Goal: Communication & Community: Answer question/provide support

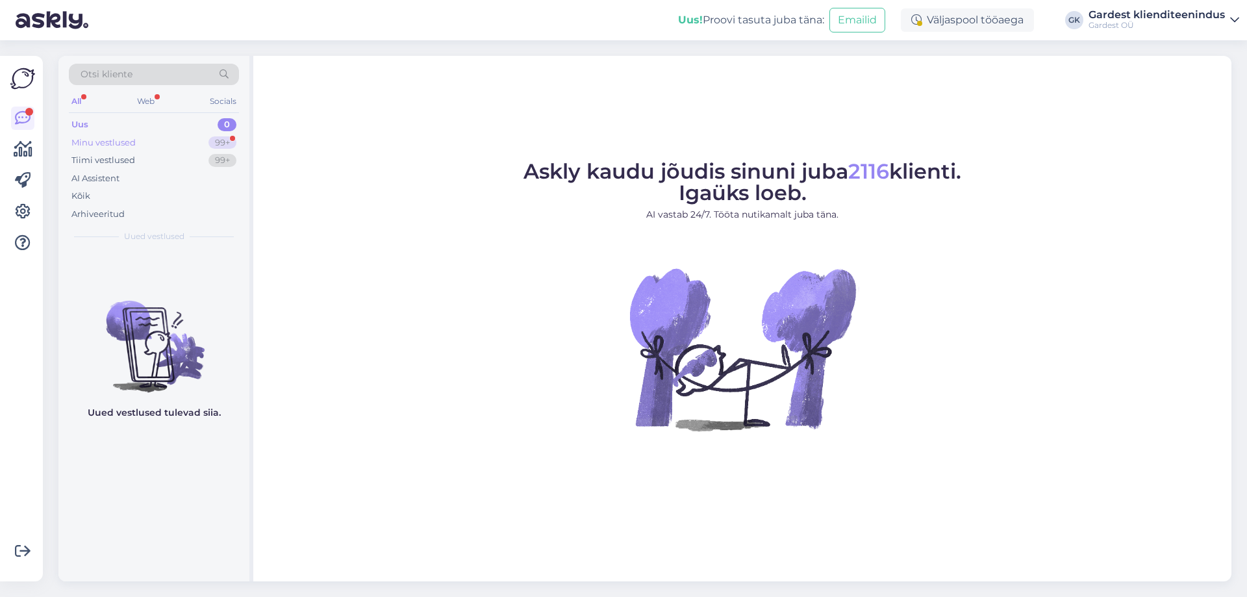
click at [133, 139] on div "Minu vestlused" at bounding box center [103, 142] width 64 height 13
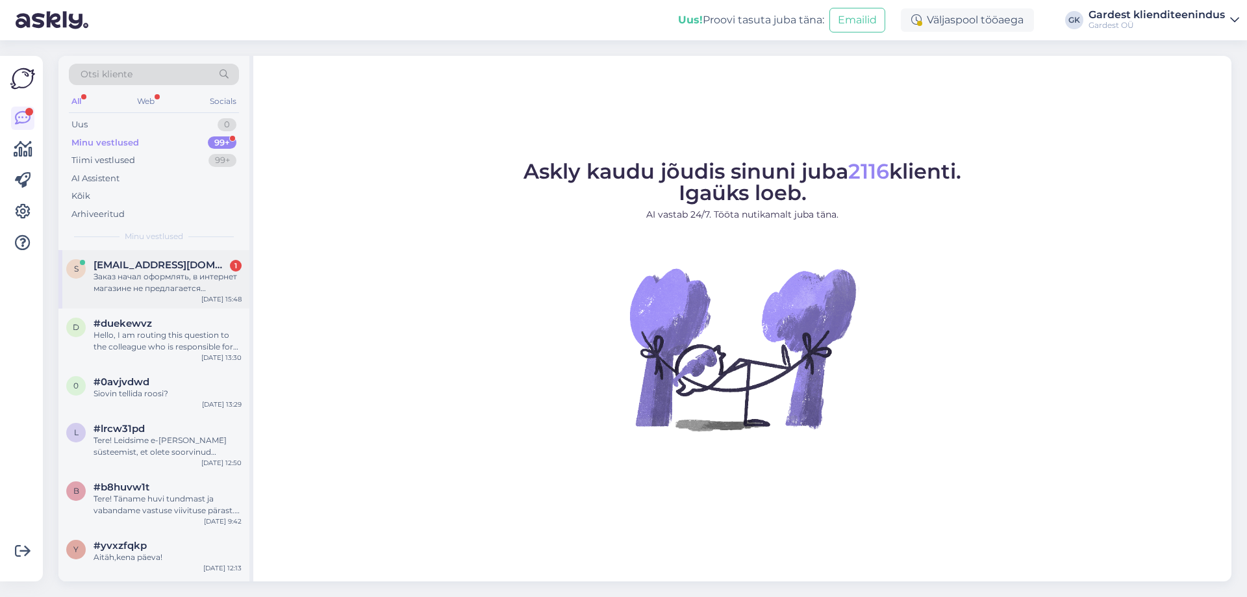
click at [141, 266] on span "[EMAIL_ADDRESS][DOMAIN_NAME]" at bounding box center [161, 265] width 135 height 12
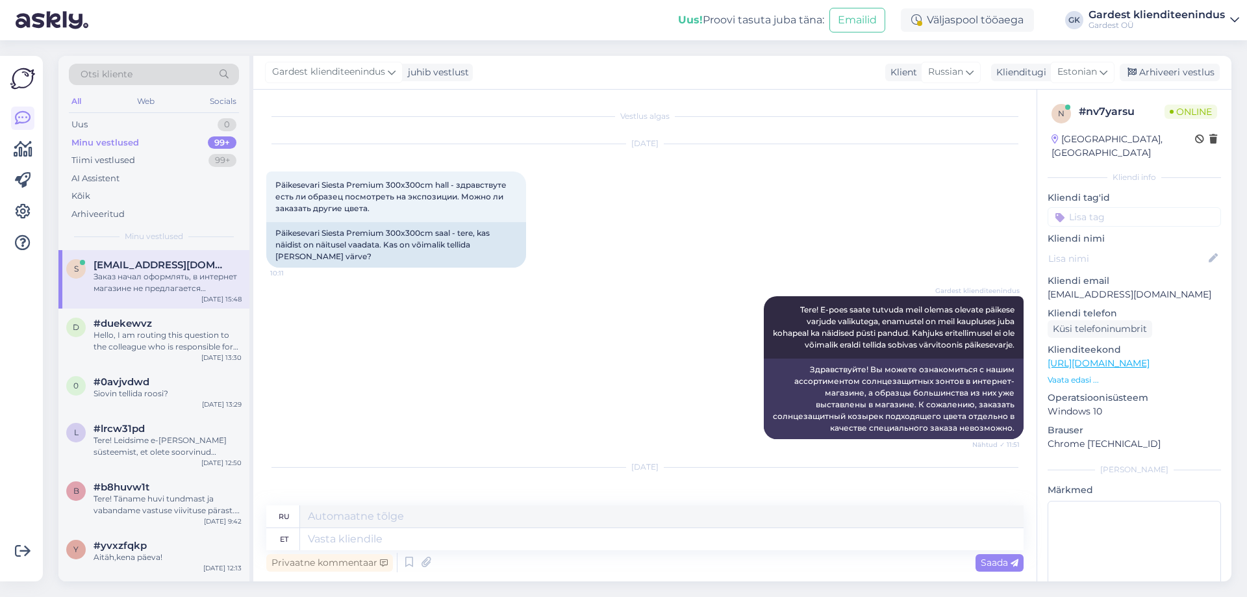
scroll to position [1592, 0]
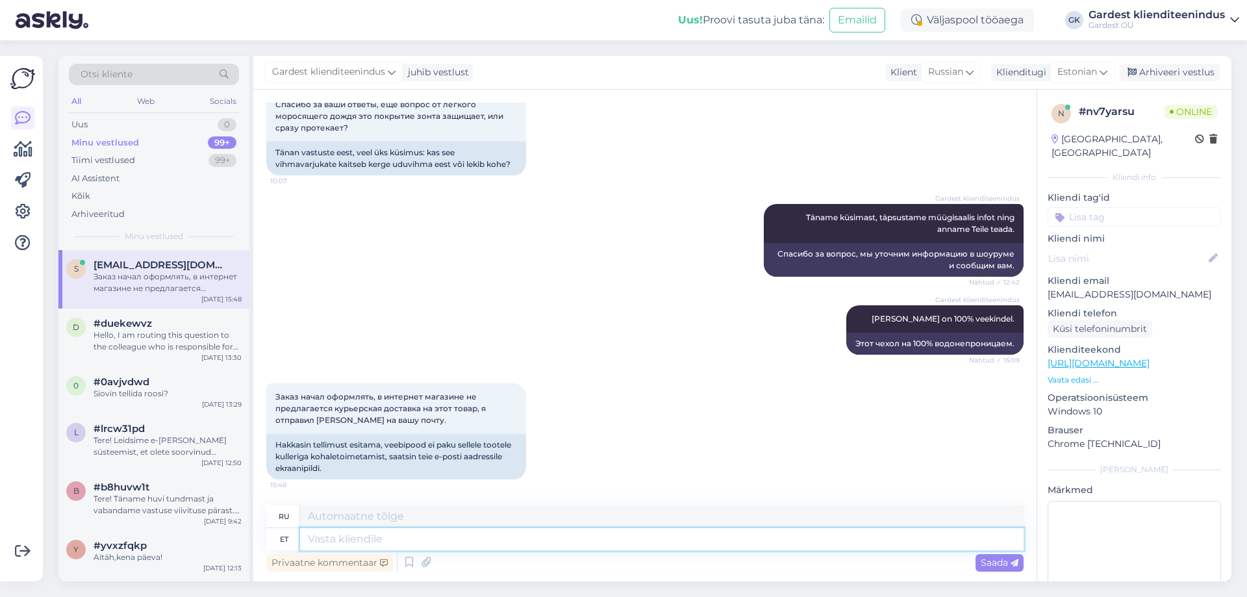
click at [410, 540] on textarea at bounding box center [661, 539] width 723 height 22
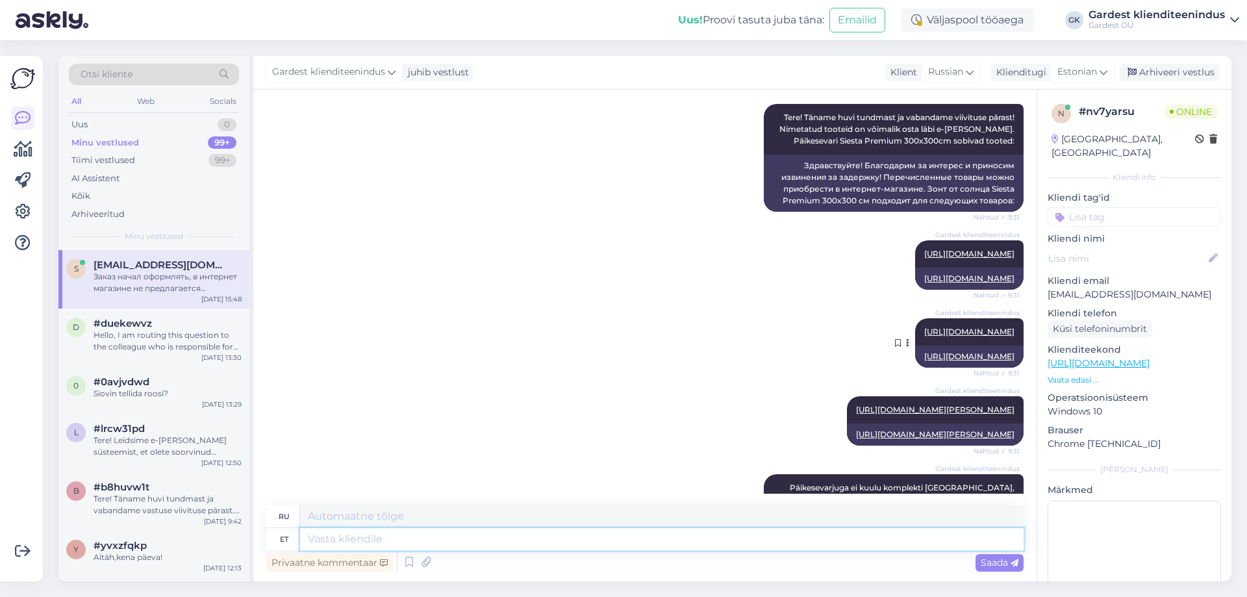
scroll to position [878, 0]
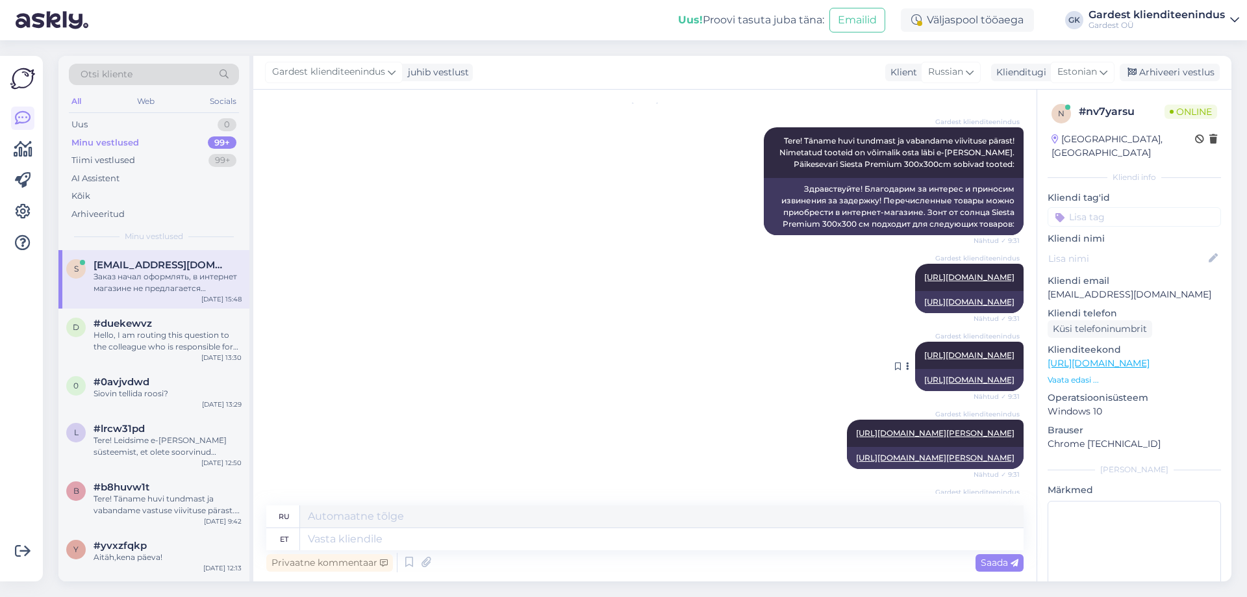
click at [961, 360] on link "[URL][DOMAIN_NAME]" at bounding box center [969, 355] width 90 height 10
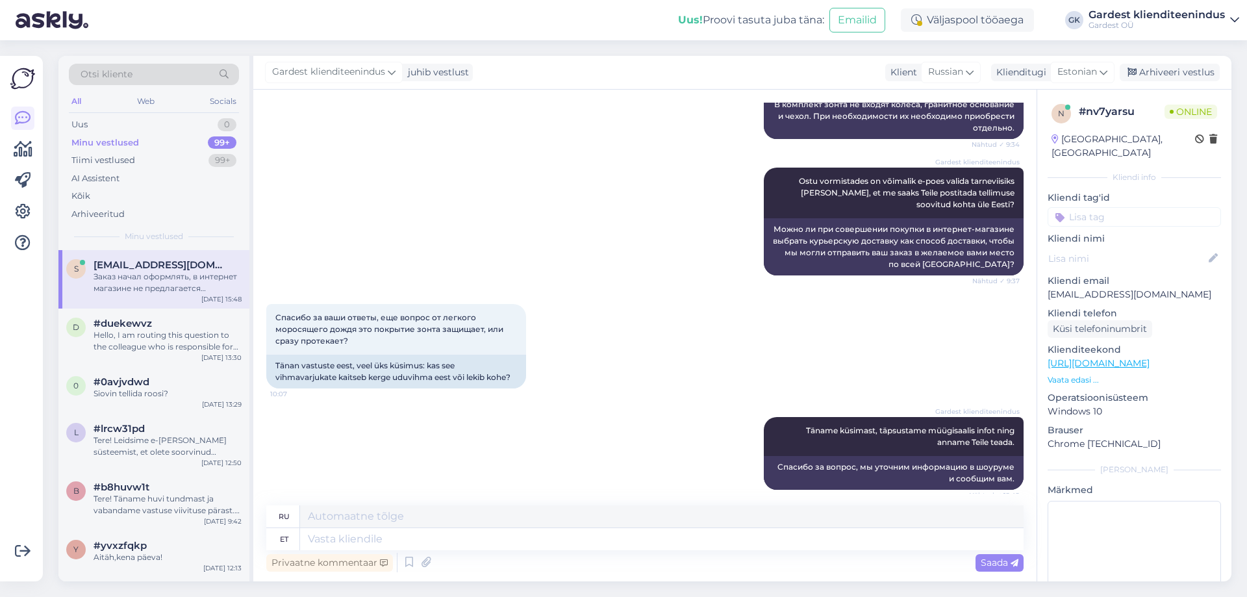
scroll to position [1592, 0]
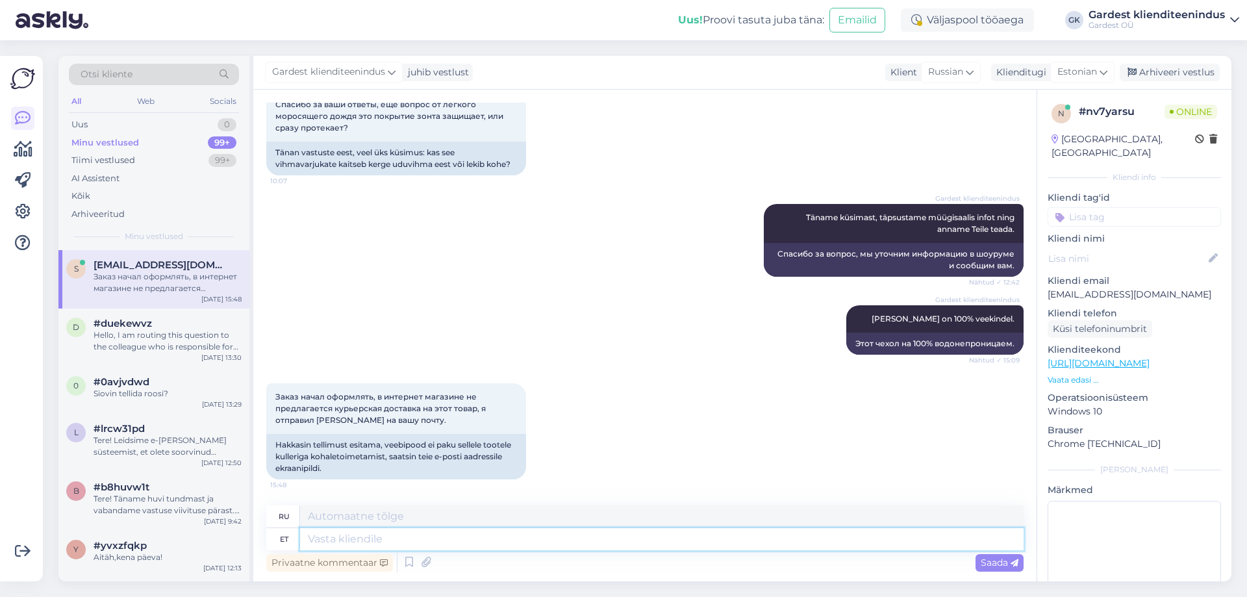
click at [350, 543] on textarea at bounding box center [661, 539] width 723 height 22
type textarea "Täname"
type textarea "Спасибо"
type textarea "Täname teavitamast"
type textarea "[DEMOGRAPHIC_DATA], что сообщили нам об этом."
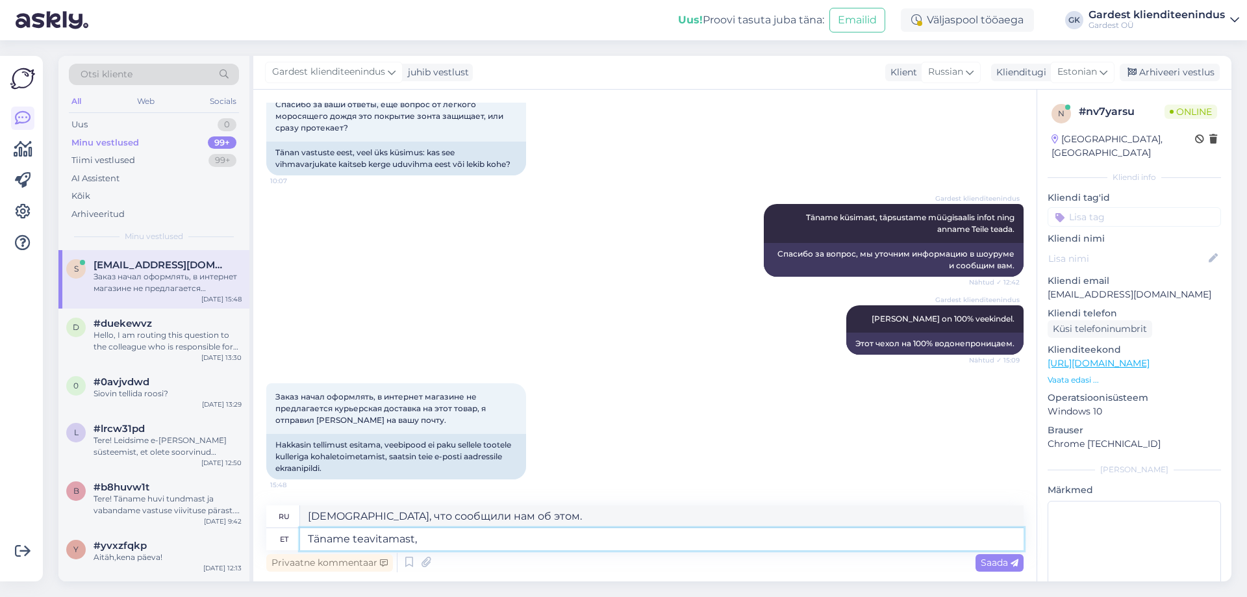
type textarea "Täname teavitamast,"
type textarea "[DEMOGRAPHIC_DATA], что сообщили нам,"
type textarea "Täname teavitamast, millegipä"
type textarea "[DEMOGRAPHIC_DATA], что сообщили нам, по какой-то причине"
type textarea "Täname teavitamast,"
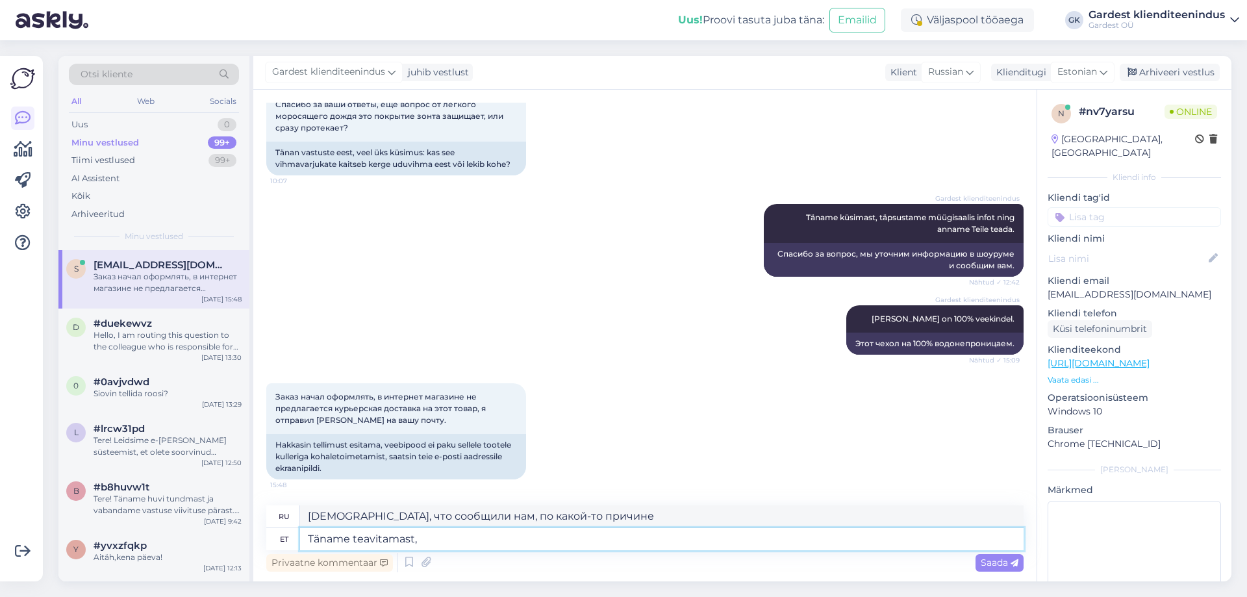
type textarea "[DEMOGRAPHIC_DATA], что сообщили нам,"
type textarea "Täname teavitamast!"
type textarea "Спасибо, что сообщили нам!"
click at [501, 300] on div "Gardest klienditeenindus [PERSON_NAME] on 100% veekindel. Nähtud ✓ 15:09 Этот ч…" at bounding box center [644, 330] width 757 height 78
click at [454, 537] on textarea "Täname teavitamast!" at bounding box center [661, 539] width 723 height 22
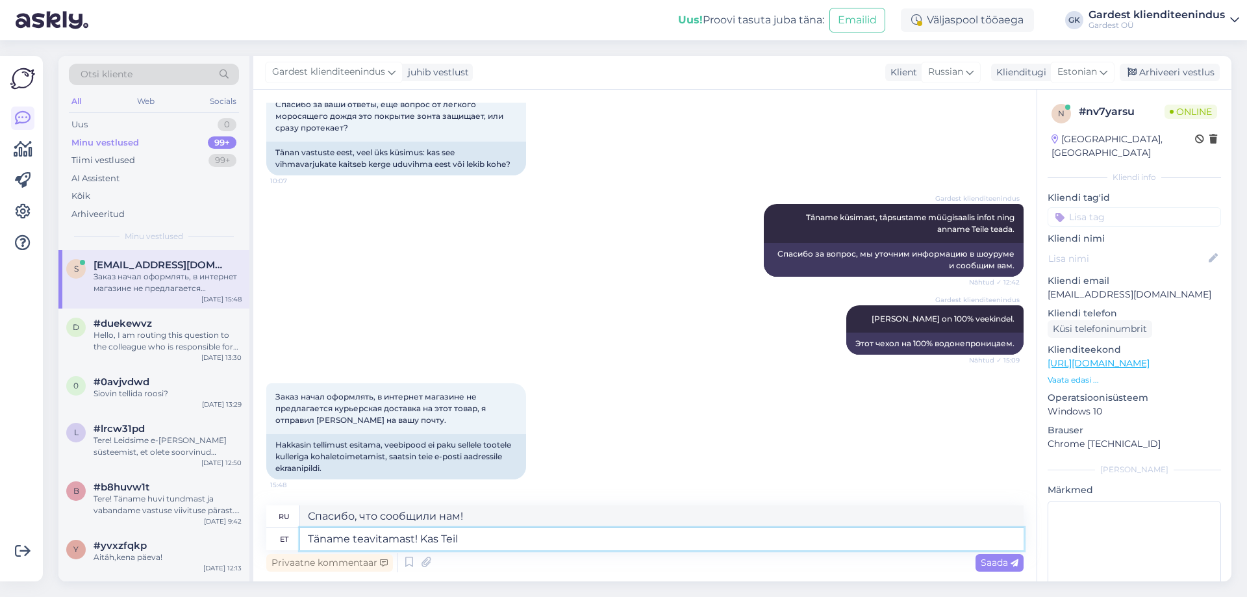
type textarea "Täname teavitamast! Kas Teil o"
type textarea "Спасибо, что сообщили нам! У вас есть"
type textarea "Täname teavitamast! Kas Teil on miski"
type textarea "Спасибо, что сообщили! У вас есть что-нибудь?"
type textarea "Täname teavitamast! Kas Teil on miski veel"
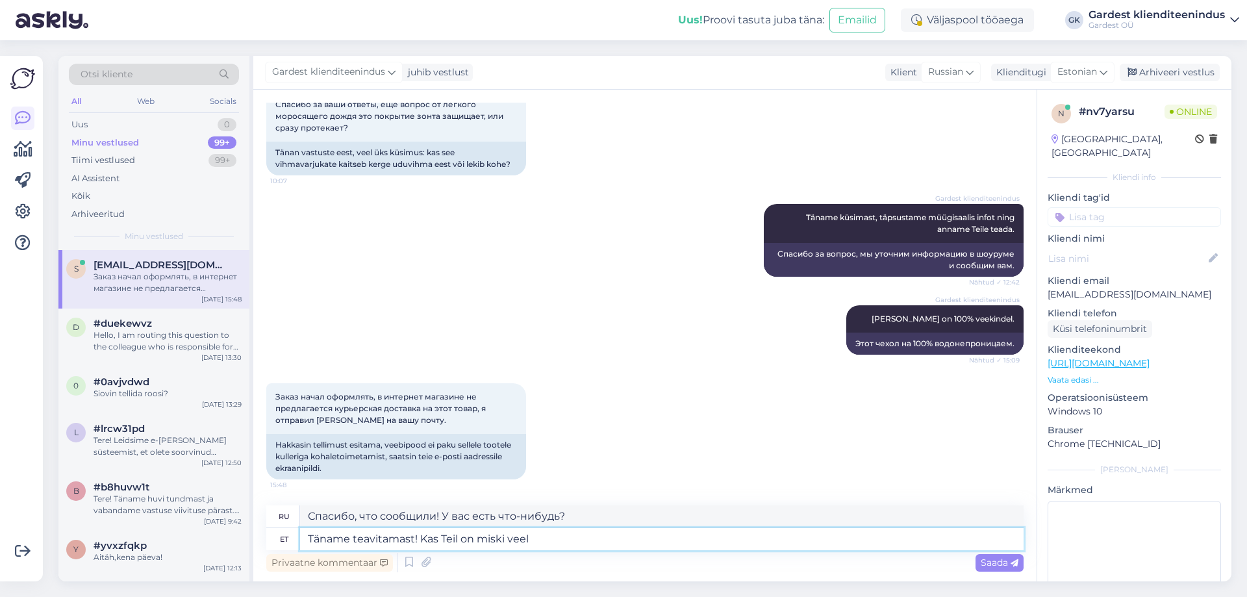
type textarea "Спасибо, что сообщили! Хотите что-нибудь ещё?"
type textarea "Täname teavitamast! Kas Teil"
type textarea "Спасибо, что сообщили! У вас есть что-нибудь?"
type textarea "Täname teavitamast! Kas Te"
type textarea "Спасибо, что сообщили нам! У вас есть"
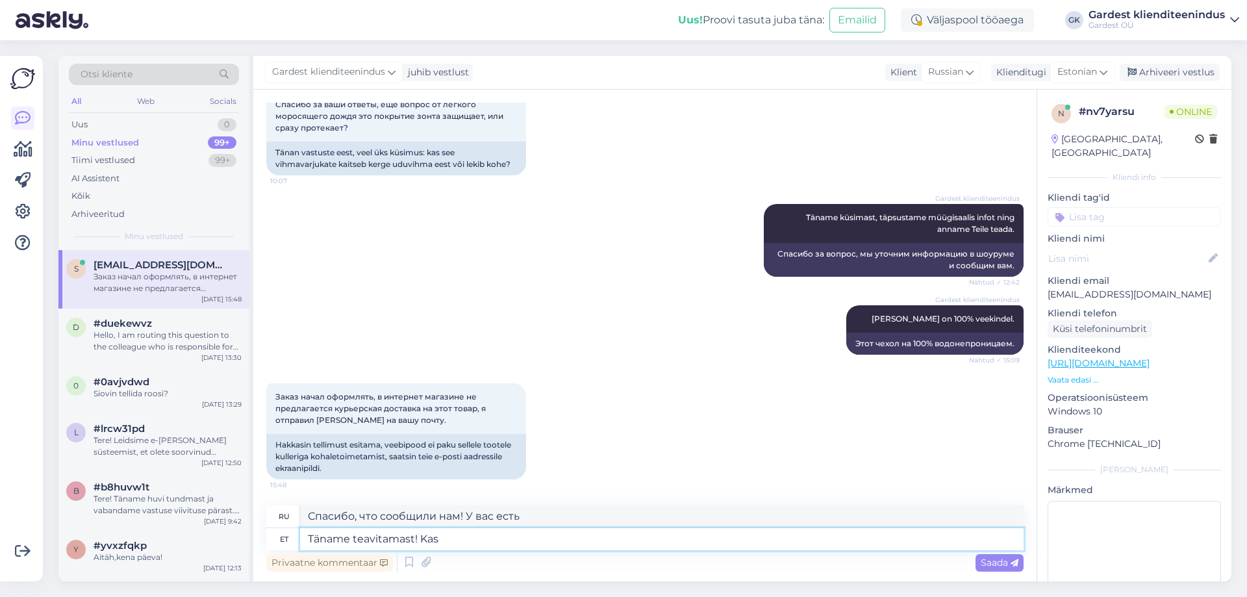
type textarea "Täname teavitamast! Kas"
type textarea "Спасибо, что сообщили нам!"
type textarea "Täname teavitamast! Kahjuks"
type textarea "Спасибо, что сообщили! К сожалению."
type textarea "Täname teavitamast! Kahjuks hetkel me"
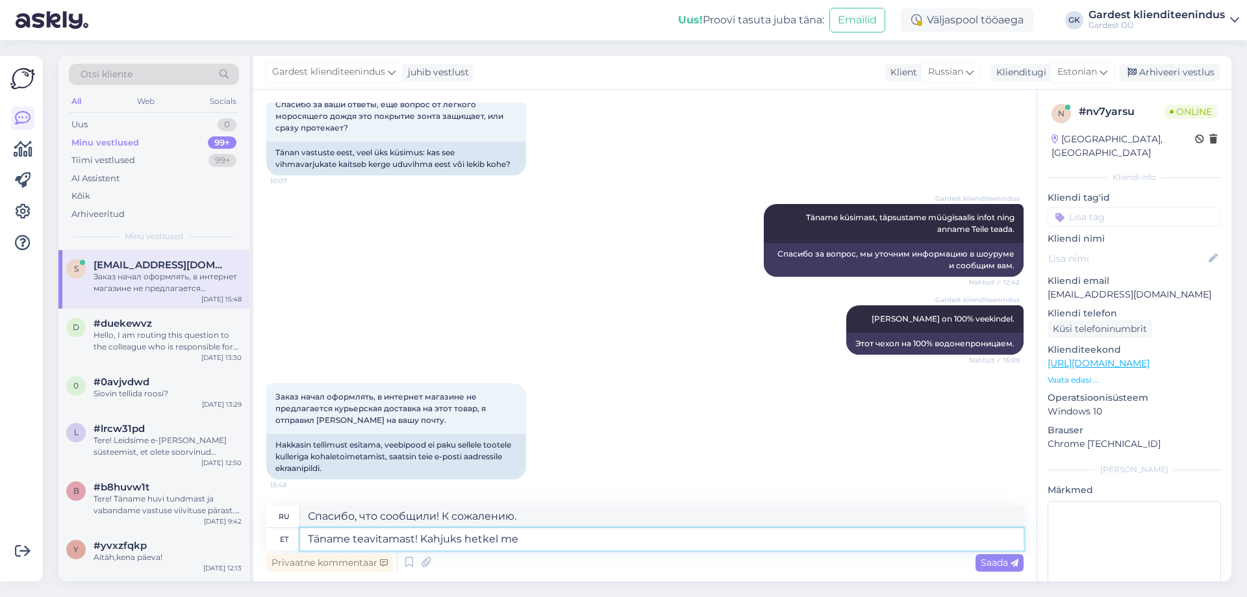
type textarea "Спасибо, что сообщили! К сожалению, в данный момент"
type textarea "Täname teavitamast! Kahjuks hetkel meil"
type textarea "Спасибо, что сообщили нам! К сожалению, в настоящее время у нас есть"
type textarea "Täname teavitamast! Kahjuks hetkel [PERSON_NAME] o"
type textarea "Спасибо, что сообщили! К сожалению, в настоящее время у нас нет"
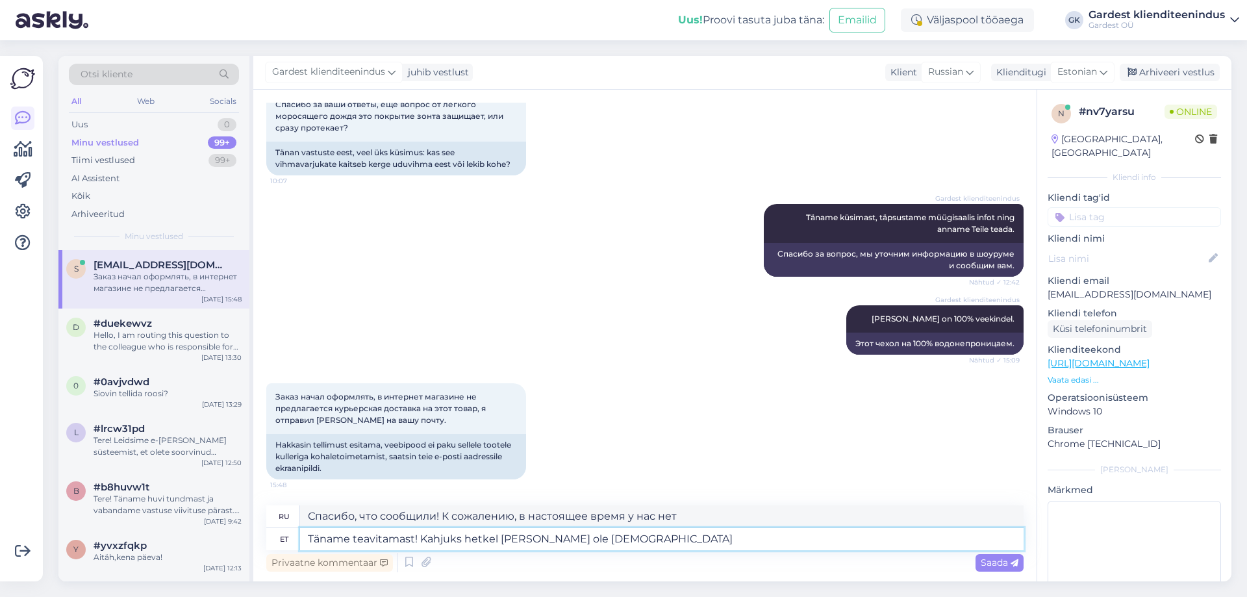
type textarea "Täname teavitamast! Kahjuks hetkel [PERSON_NAME] ole juurd"
type textarea "Спасибо, что сообщили! К сожалению, сейчас у нас нет root-доступа."
type textarea "Täname teavitamast! Kahjuks hetkel [PERSON_NAME] ole juurde"
type textarea "Спасибо, что сообщили! К сожалению, сейчас у нас больше нет."
type textarea "Täname teavitamast! Kahjuks hetkel [PERSON_NAME] ole juurdepääsu"
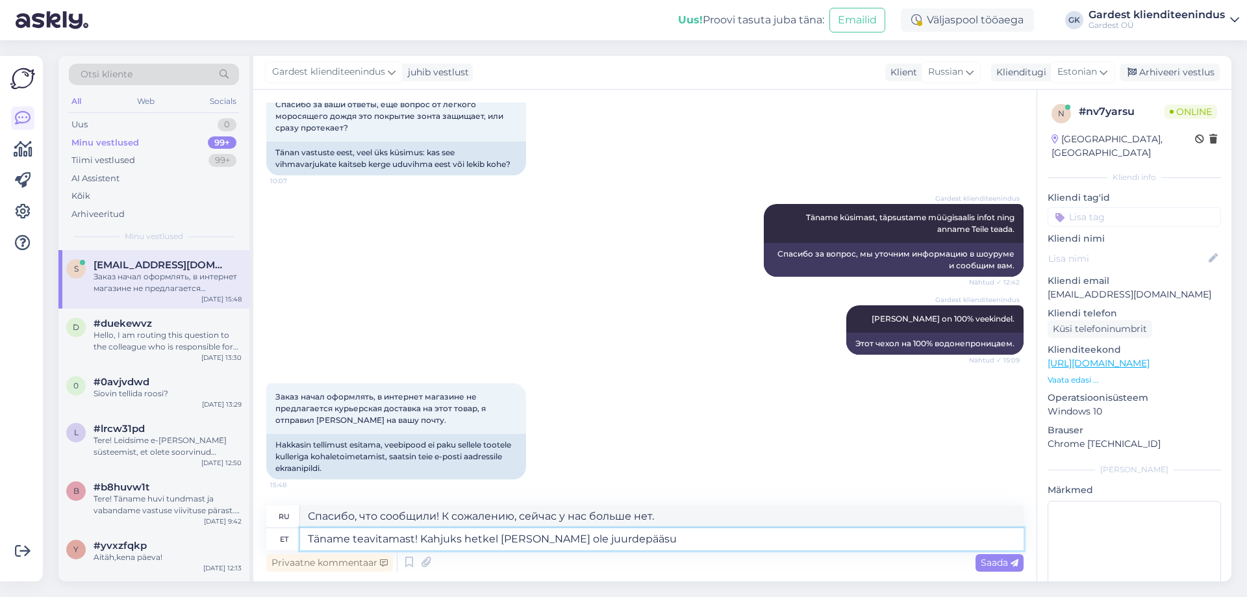
type textarea "Спасибо, что сообщили! К сожалению, сейчас у нас нет доступа."
drag, startPoint x: 629, startPoint y: 544, endPoint x: 422, endPoint y: 546, distance: 207.2
click at [422, 546] on textarea "Täname teavitamast! Kahjuks hetkel [PERSON_NAME] ole juurdepääsu" at bounding box center [661, 539] width 723 height 22
type textarea "Täname teavitamast! Kahjuks hetkel meil"
type textarea "Спасибо, что сообщили! К сожалению, в настоящее время у нас нет"
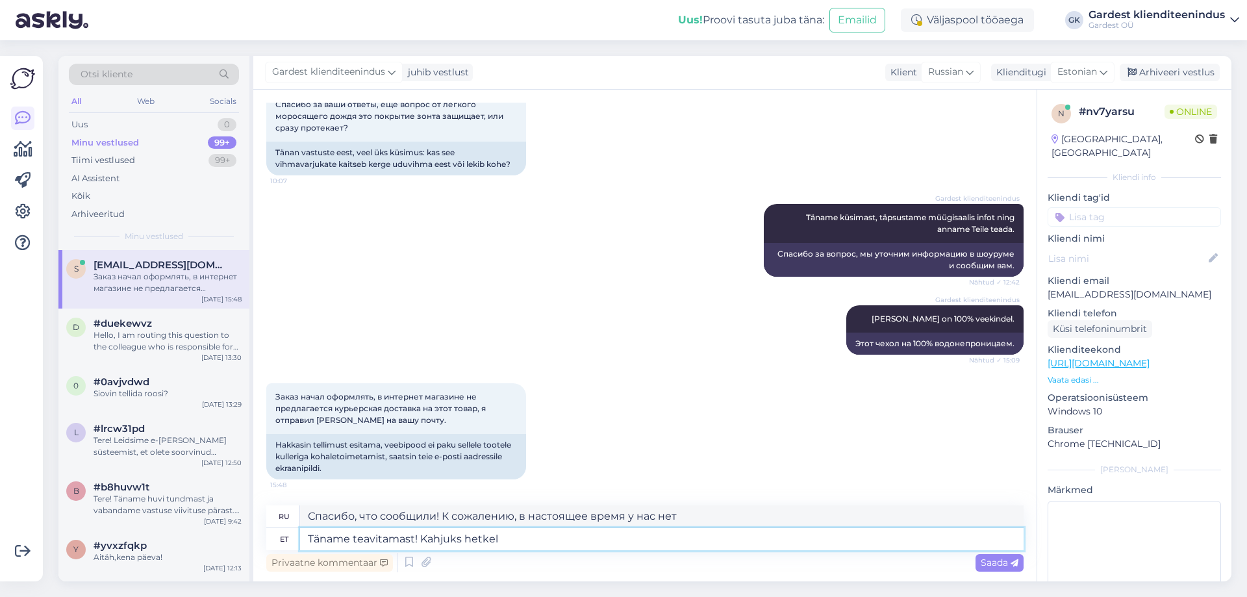
type textarea "Täname teavitamast! Kahjuks [PERSON_NAME]"
type textarea "Спасибо, что сообщили нам! К сожалению, в настоящее время у нас есть"
type textarea "Täname teavitamast! Kahjuks he"
type textarea "Спасибо, что сообщили! К сожалению, в данный момент"
type textarea "Täname teavitamast! Kahjuks"
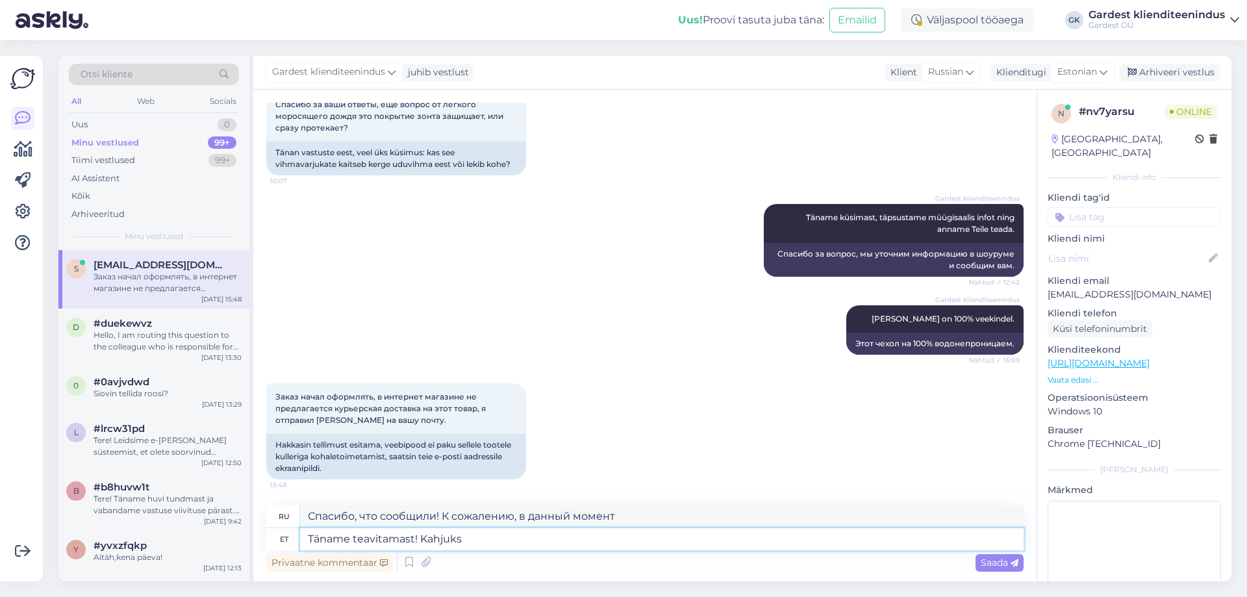
type textarea "Спасибо, что сообщили! К сожалению."
type textarea "Täname teavitamast! Kahjuks edastas"
type textarea "Спасибо за сообщение! К сожалению,"
type textarea "Täname teavitamast! Kahjuks edastasite"
type textarea "Спасибо за сообщение! К сожалению, вы переслали"
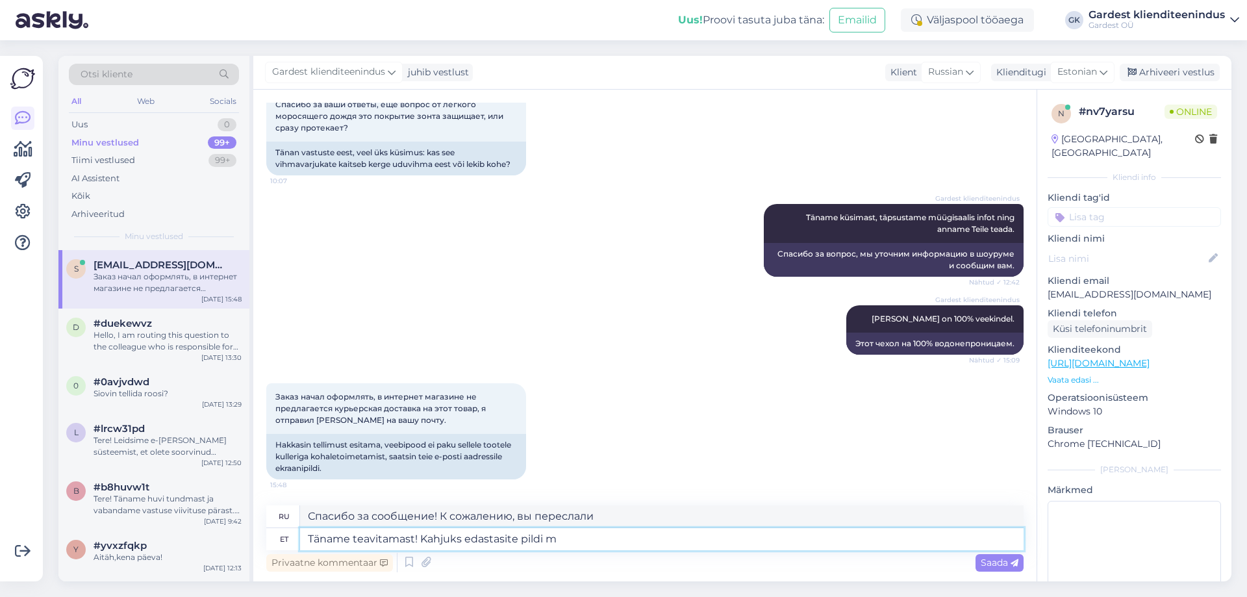
type textarea "Täname teavitamast! Kahjuks edastasite pildi me"
type textarea "Спасибо за сообщение! К сожалению, вы прислали фотографию."
type textarea "Täname teavitamast! Kahjuks edastasite pildi meie ka"
type textarea "Спасибо за сообщение! К сожалению, вы отправили нам изображение."
type textarea "Täname teavitamast! Kahjuks edastasite pildi meie kaupluse e"
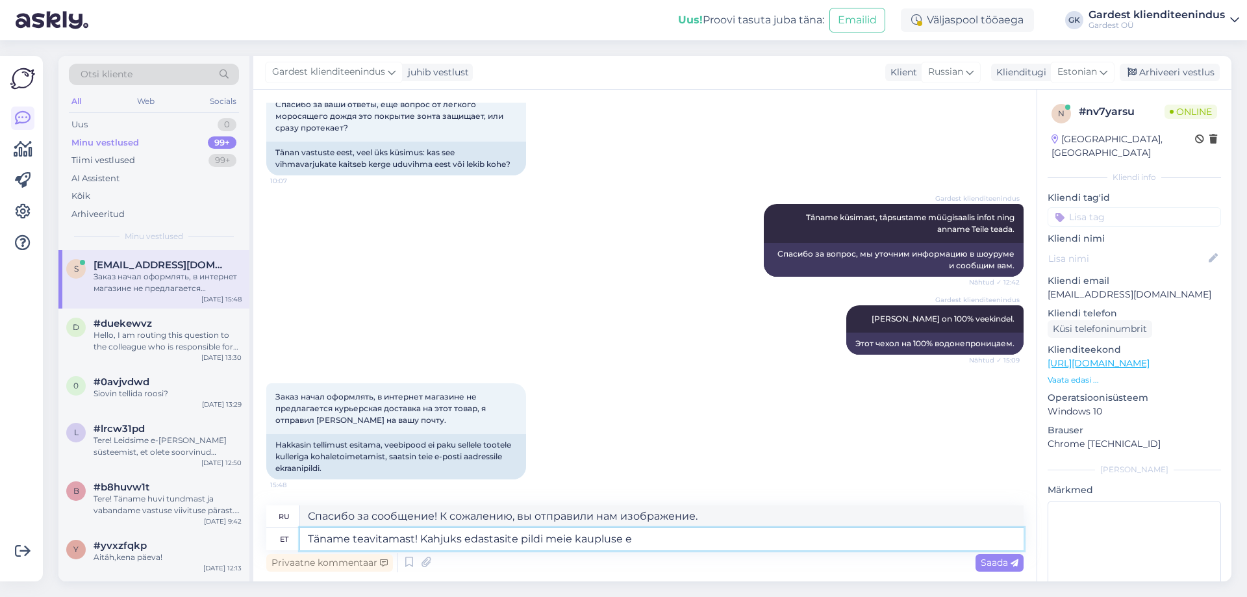
type textarea "Спасибо за сообщение! К сожалению, вы отправили изображение в наш магазин."
type textarea "Täname teavitamast! Kahjuks edastasite pildi meie kaupluse e-[PERSON_NAME]"
type textarea "Спасибо за сообщение! К сожалению, вы отправили изображение в интернет-магазин …"
type textarea "Täname teavitamast! Kahjuks edastasite pildi meie kaupluse e-[PERSON_NAME] meil…"
type textarea "Спасибо за сообщение! К сожалению, вы отправили изображение на электронную почт…"
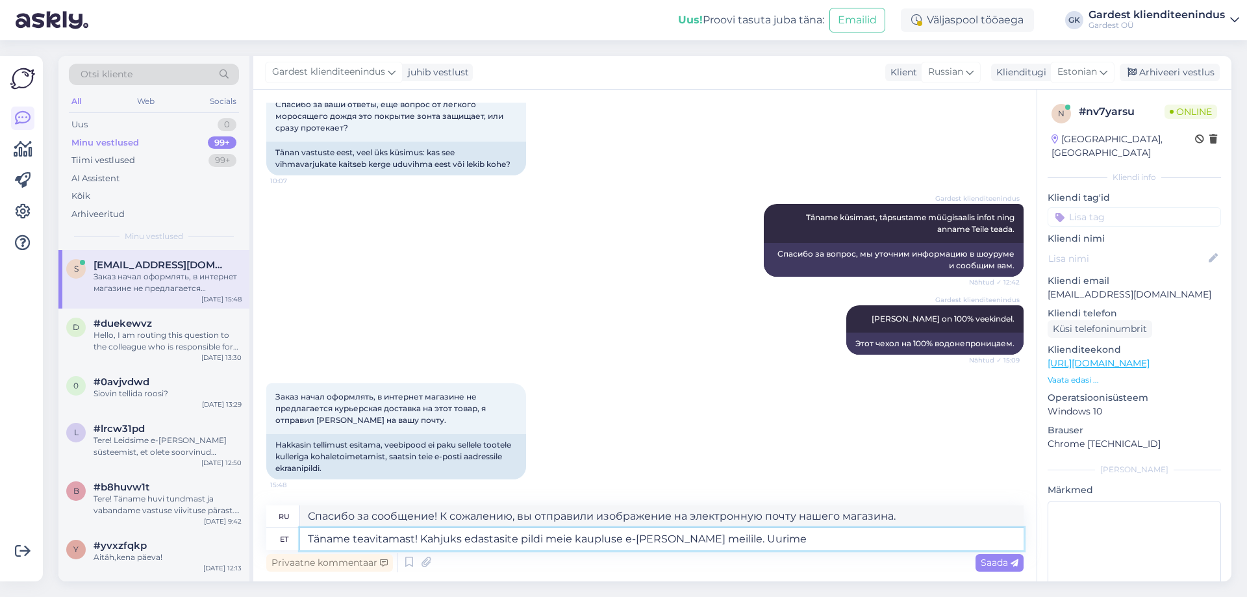
type textarea "Täname teavitamast! Kahjuks edastasite pildi meie kaupluse e-[PERSON_NAME] meil…"
type textarea "Спасибо за сообщение! К сожалению, вы отправили изображение на электронную почт…"
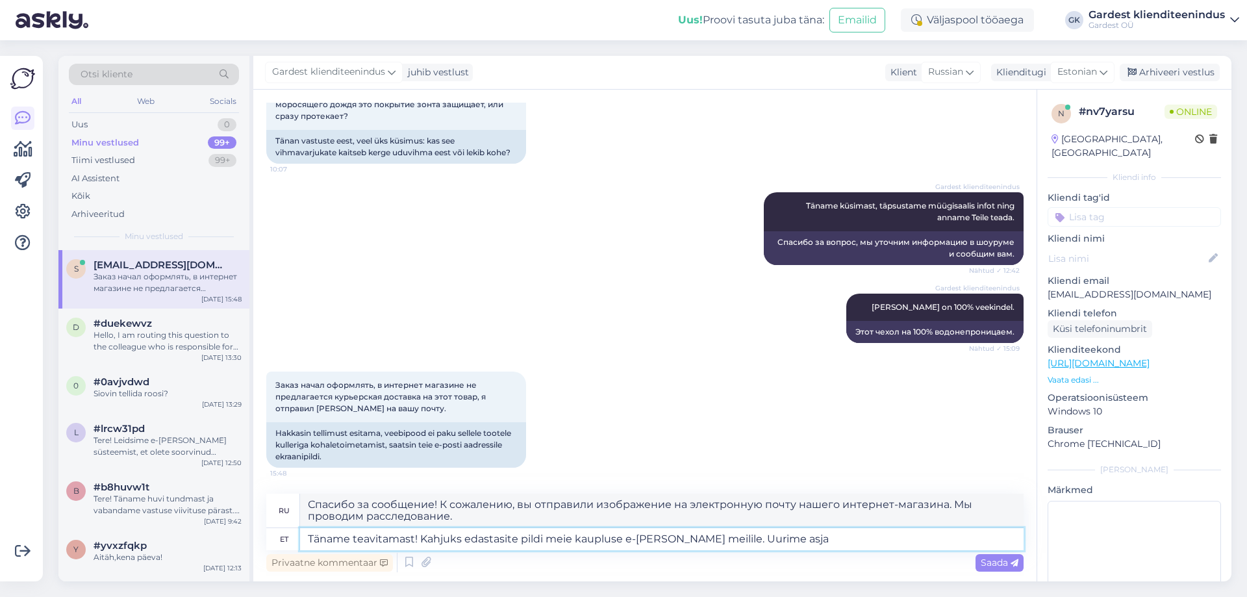
type textarea "Täname teavitamast! Kahjuks edastasite pildi meie kaupluse e-[PERSON_NAME] meil…"
type textarea "Спасибо за сообщение! К сожалению, вы отправили изображение на электронную почт…"
type textarea "Täname teavitamast! Kahjuks edastasite pildi meie kaupluse e-[PERSON_NAME] meil…"
type textarea "Спасибо за сообщение! К сожалению, вы отправили изображение на электронную почт…"
type textarea "Täname teavitamast! Kahjuks edastasite pildi meie kaupluse e-[PERSON_NAME] meil…"
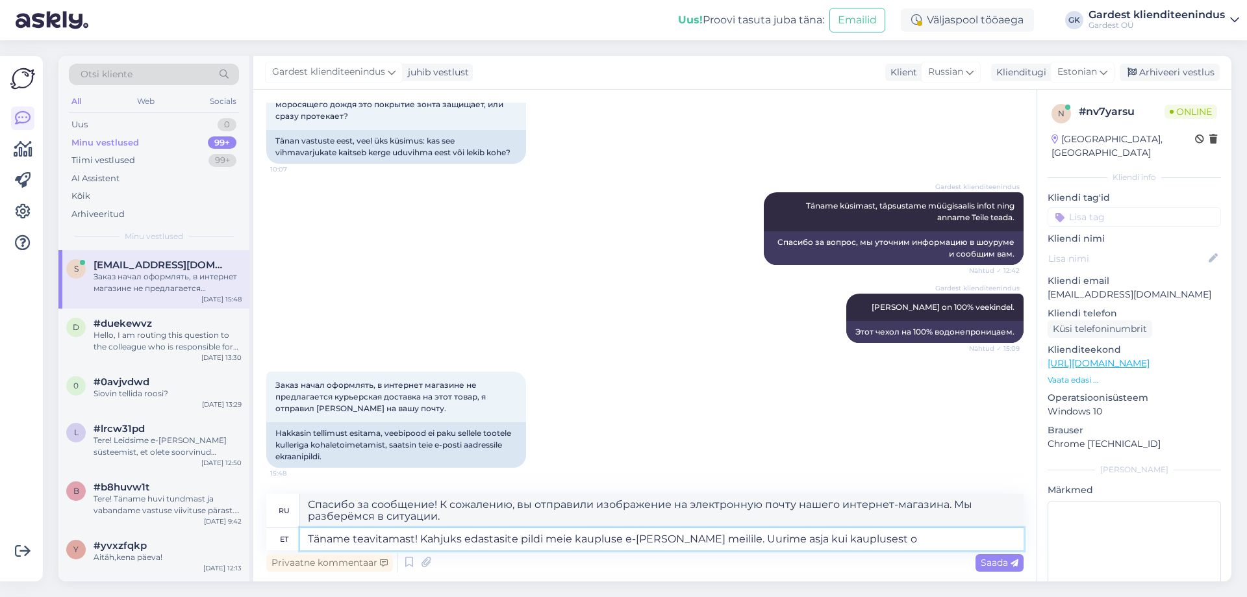
type textarea "Спасибо за сообщение! К сожалению, вы отправили изображение на электронную почт…"
type textarea "Täname teavitamast! Kahjuks edastasite pildi meie kaupluse e-[PERSON_NAME] meil…"
type textarea "Спасибо за сообщение! К сожалению, вы отправили изображение на электронную почт…"
type textarea "Täname teavitamast! Kahjuks edastasite pildi meie kaupluse e-[PERSON_NAME] meil…"
type textarea "Спасибо за сообщение! К сожалению, вы отправили изображение на электронную почт…"
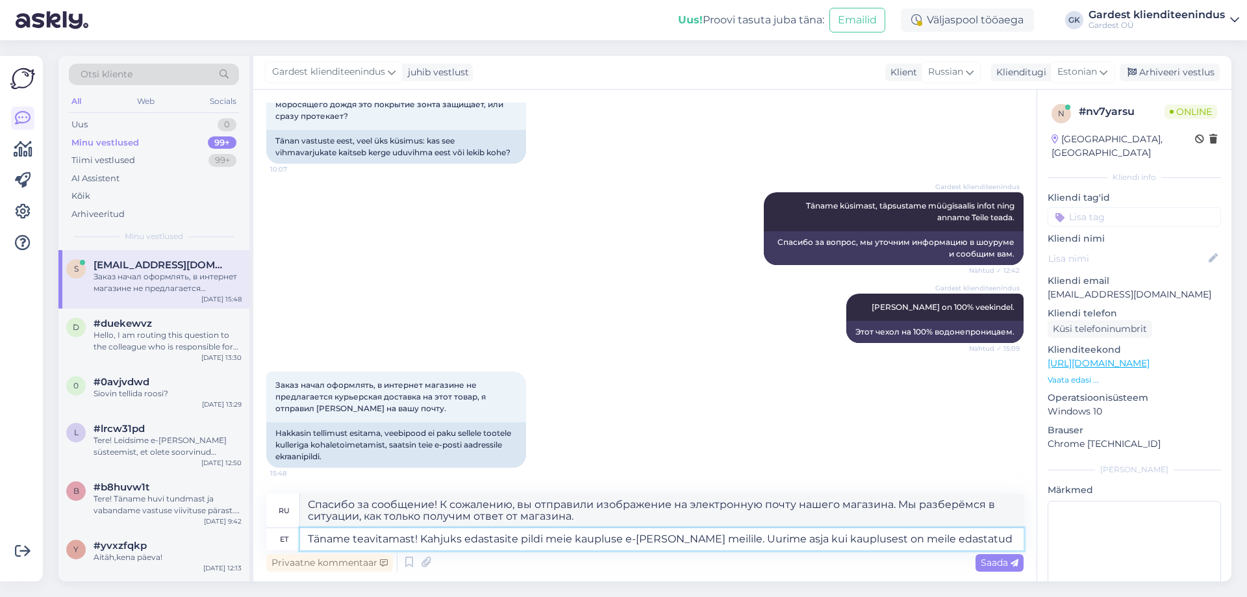
type textarea "Täname teavitamast! Kahjuks edastasite pildi meie kaupluse e-[PERSON_NAME] meil…"
type textarea "Спасибо за сообщение! К сожалению, вы отправили изображение на электронную почт…"
type textarea "Täname teavitamast! Kahjuks edastasite pildi meie kaupluse e-[PERSON_NAME] meil…"
type textarea "Спасибо за сообщение! К сожалению, вы отправили изображение на электронную почт…"
type textarea "Täname teavitamast! Kahjuks edastasite pildi meie kaupluse e-[PERSON_NAME] meil…"
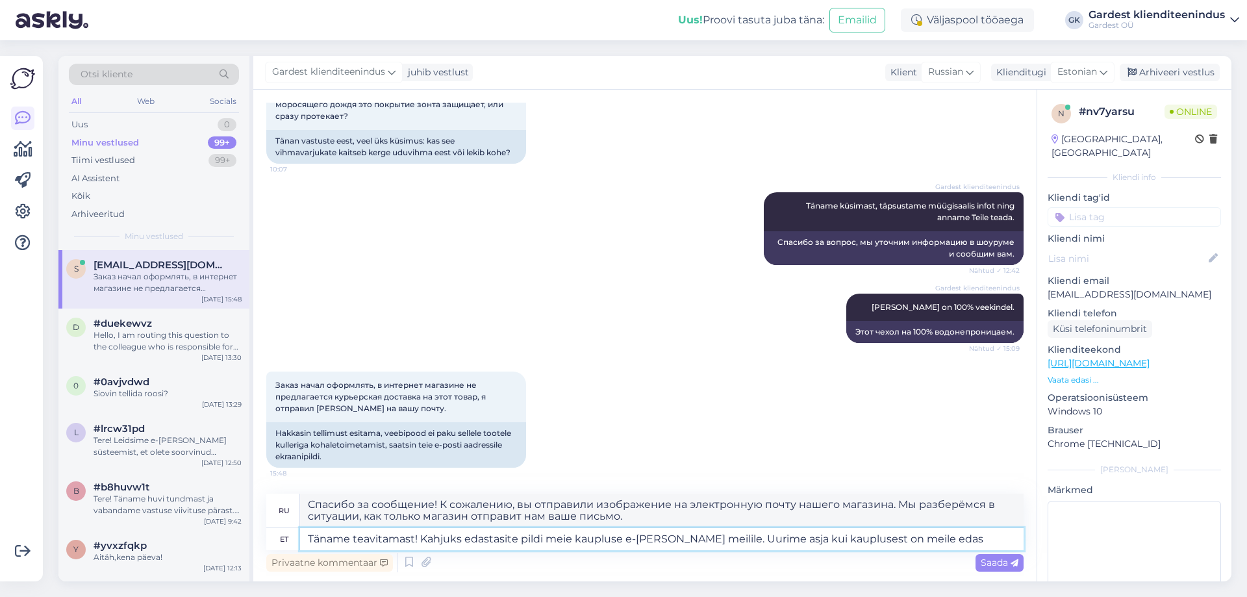
type textarea "Спасибо за сообщение! К сожалению, вы отправили изображение на электронную почт…"
type textarea "Täname teavitamast! Kahjuks edastasite pildi meie kaupluse e-[PERSON_NAME] meil…"
type textarea "Спасибо за сообщение! К сожалению, вы отправили изображение на электронную почт…"
type textarea "Täname teavitamast! Kahjuks edastasite pildi meie kaupluse e-[PERSON_NAME] meil…"
type textarea "Спасибо за сообщение! К сожалению, вы отправили изображение на электронную почт…"
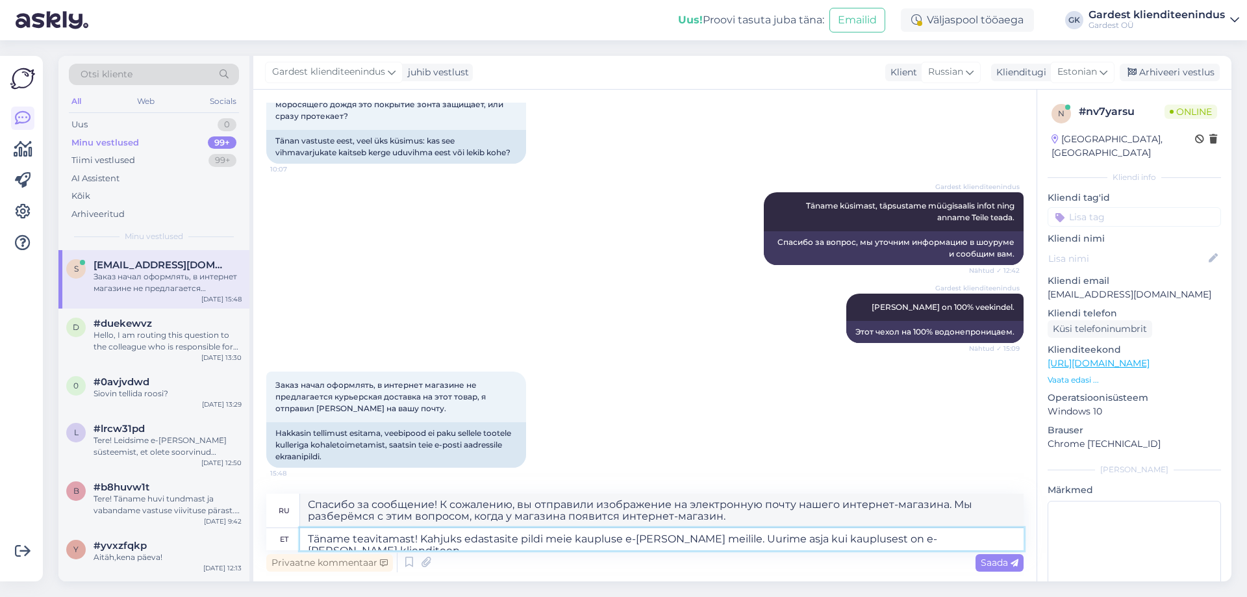
type textarea "Täname teavitamast! Kahjuks edastasite pildi meie kaupluse e-[PERSON_NAME] meil…"
type textarea "Спасибо за сообщение! К сожалению, вы отправили изображение на электронную почт…"
type textarea "Täname teavitamast! Kahjuks edastasite pildi meie kaupluse e-[PERSON_NAME] meil…"
type textarea "Спасибо за сообщение! К сожалению, вы отправили изображение на электронную почт…"
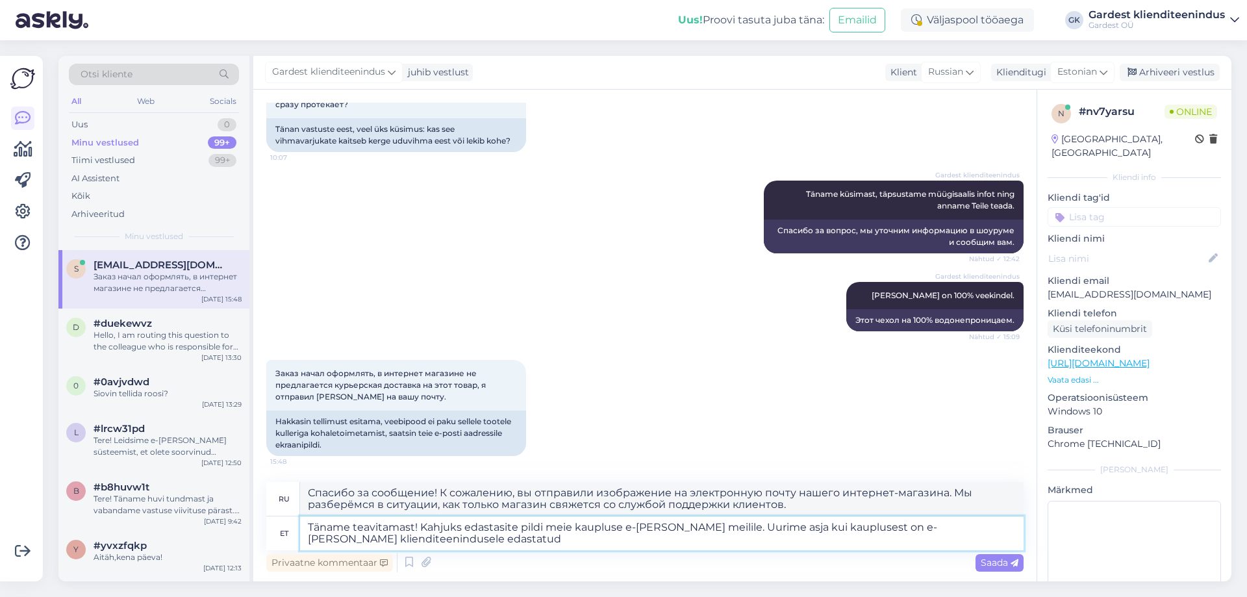
type textarea "Täname teavitamast! Kahjuks edastasite pildi meie kaupluse e-[PERSON_NAME] meil…"
type textarea "Спасибо за сообщение! К сожалению, вы отправили изображение на электронную почт…"
type textarea "Täname teavitamast! Kahjuks edastasite pildi meie kaupluse e-[PERSON_NAME] meil…"
type textarea "Спасибо за сообщение! К сожалению, вы отправили фотографию на электронную почту…"
type textarea "Täname teavitamast! Kahjuks edastasite pildi meie kaupluse e-[PERSON_NAME] meil…"
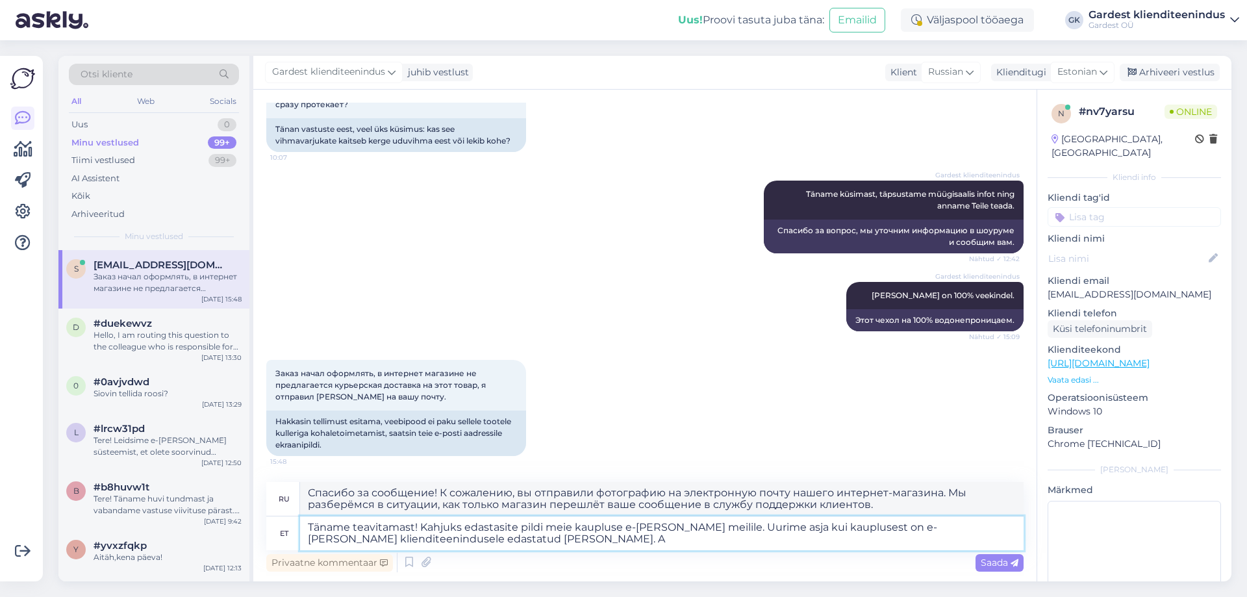
type textarea "Спасибо за сообщение! К сожалению, вы отправили фотографию на электронную почту…"
type textarea "Täname teavitamast! Kahjuks edastasite pildi meie kaupluse e-[PERSON_NAME] meil…"
type textarea "Спасибо за сообщение! К сожалению, вы отправили фотографию на электронную почту…"
type textarea "Täname teavitamast! Kahjuks edastasite pildi meie kaupluse e-[PERSON_NAME] meil…"
type textarea "Спасибо за сообщение! К сожалению, вы отправили фотографию на электронную почту…"
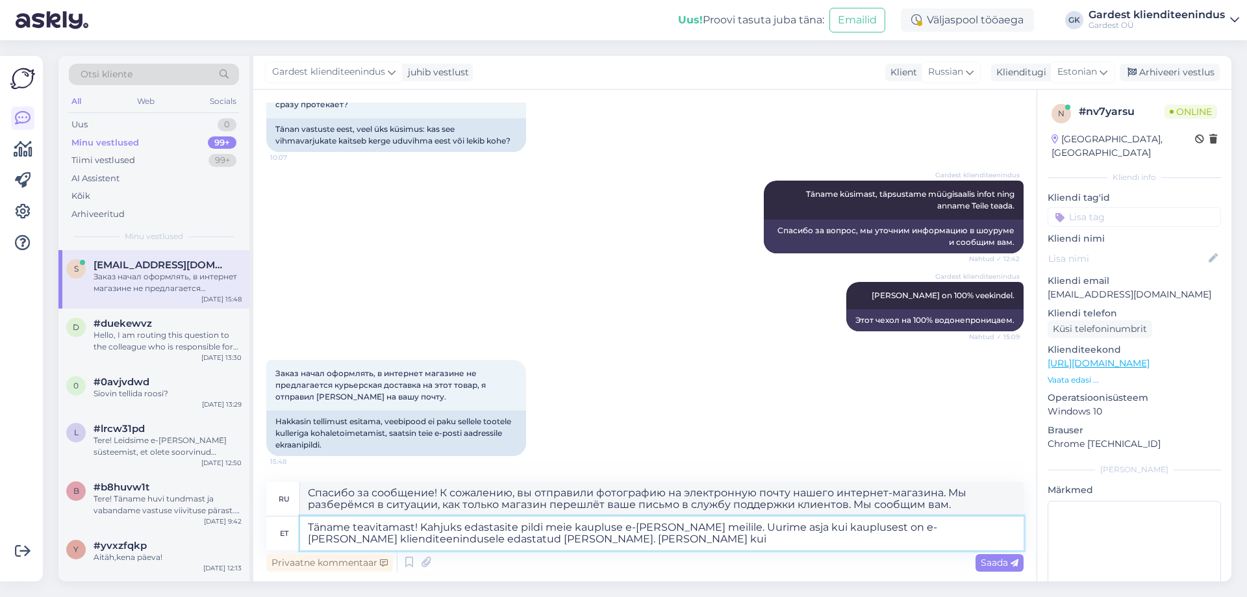
type textarea "Täname teavitamast! Kahjuks edastasite pildi meie kaupluse e-[PERSON_NAME] meil…"
type textarea "Спасибо за сообщение! К сожалению, вы отправили фотографию на электронную почту…"
type textarea "Täname teavitamast! Kahjuks edastasite pildi meie kaupluse e-[PERSON_NAME] meil…"
type textarea "Спасибо за сообщение! К сожалению, вы отправили фотографию на электронную почту…"
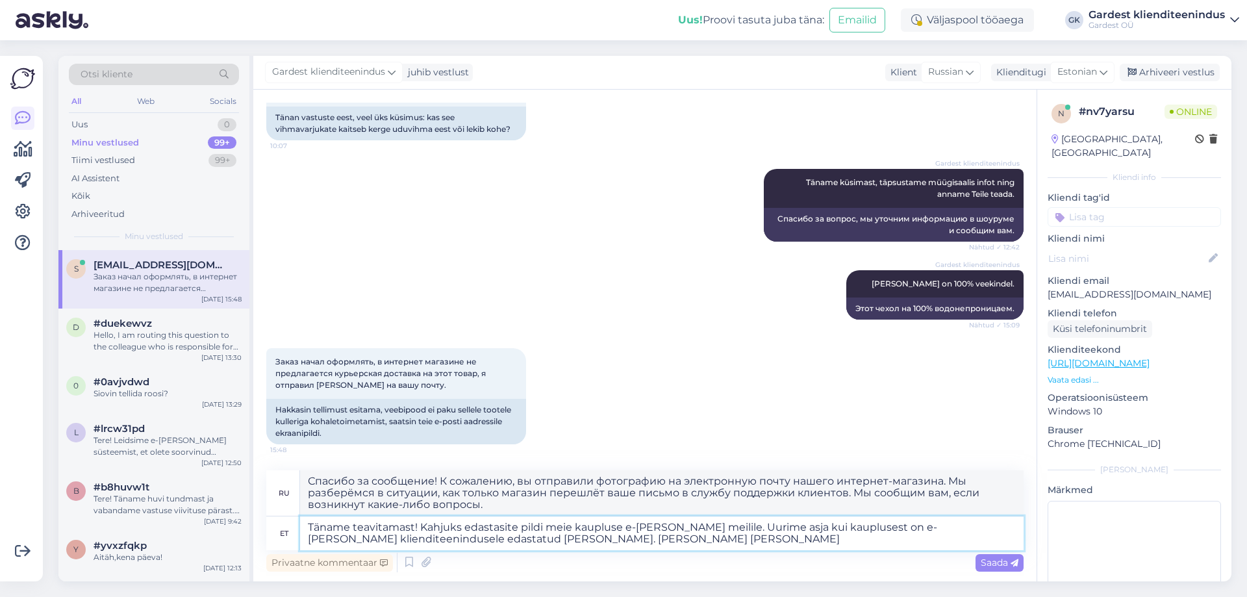
type textarea "Täname teavitamast! Kahjuks edastasite pildi meie kaupluse e-[PERSON_NAME] meil…"
type textarea "Спасибо за сообщение! К сожалению, вы отправили фотографию на электронную почту…"
type textarea "Täname teavitamast! Kahjuks edastasite pildi meie kaupluse e-[PERSON_NAME] meil…"
type textarea "Спасибо за сообщение! К сожалению, вы отправили фотографию на электронную почту…"
type textarea "Täname teavitamast! Kahjuks edastasite pildi meie kaupluse e-[PERSON_NAME] meil…"
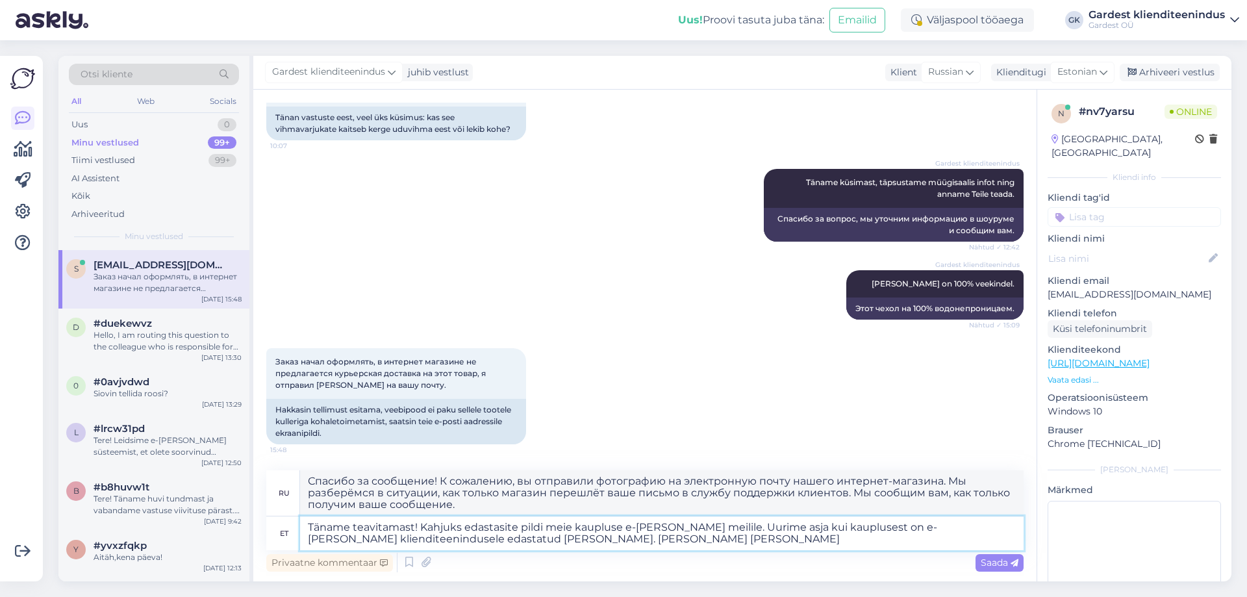
type textarea "Спасибо за сообщение! К сожалению, вы отправили фотографию на электронную почту…"
type textarea "Täname teavitamast! Kahjuks edastasite pildi meie kaupluse e-[PERSON_NAME] meil…"
type textarea "Спасибо за сообщение! К сожалению, вы отправили фотографию на электронную почту…"
click at [574, 527] on textarea "Täname teavitamast! Kahjuks edastasite pildi meie kaupluse e-[PERSON_NAME] meil…" at bounding box center [661, 533] width 723 height 34
drag, startPoint x: 656, startPoint y: 531, endPoint x: 623, endPoint y: 527, distance: 32.8
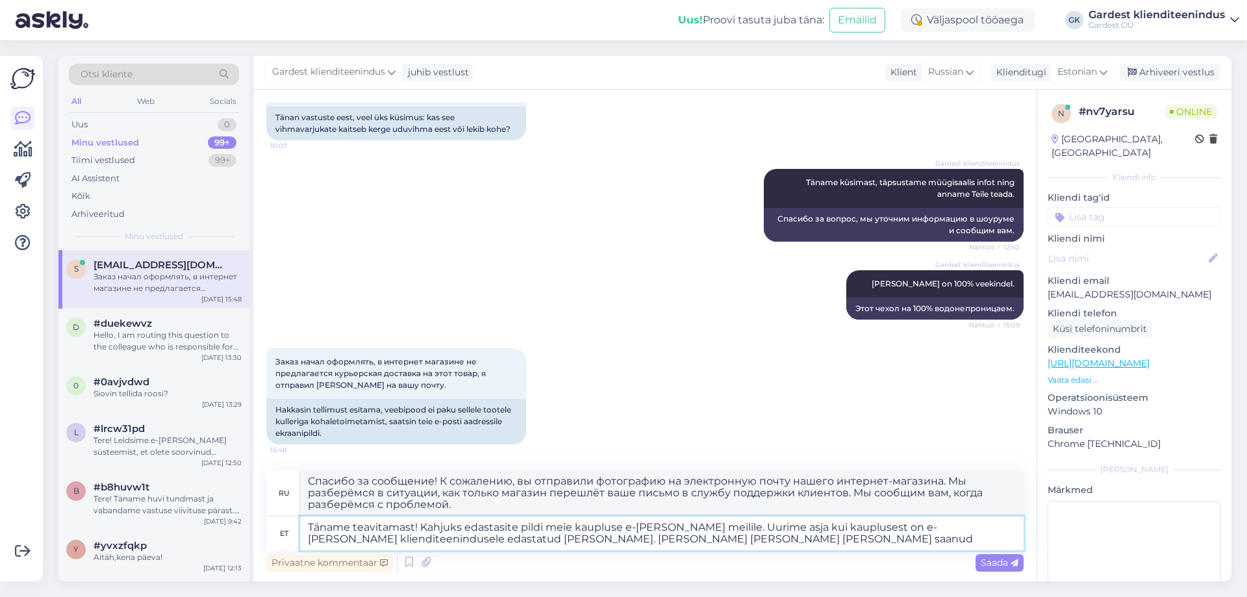
click at [623, 527] on textarea "Täname teavitamast! Kahjuks edastasite pildi meie kaupluse e-[PERSON_NAME] meil…" at bounding box center [661, 533] width 723 height 34
type textarea "Täname teavitamast! Kahjuks edastasite pildi meie kaupluse meilile. Uurime asja…"
type textarea "Спасибо за сообщение! К сожалению, вы отправили фотографию на электронную почту…"
click at [623, 527] on textarea "Täname teavitamast! Kahjuks edastasite pildi meie kaupluse meilile. Uurime asja…" at bounding box center [661, 533] width 723 height 34
type textarea "Täname teavitamast! Kahjuks edastasite pildi meie kaupluse info meilile. Uurime…"
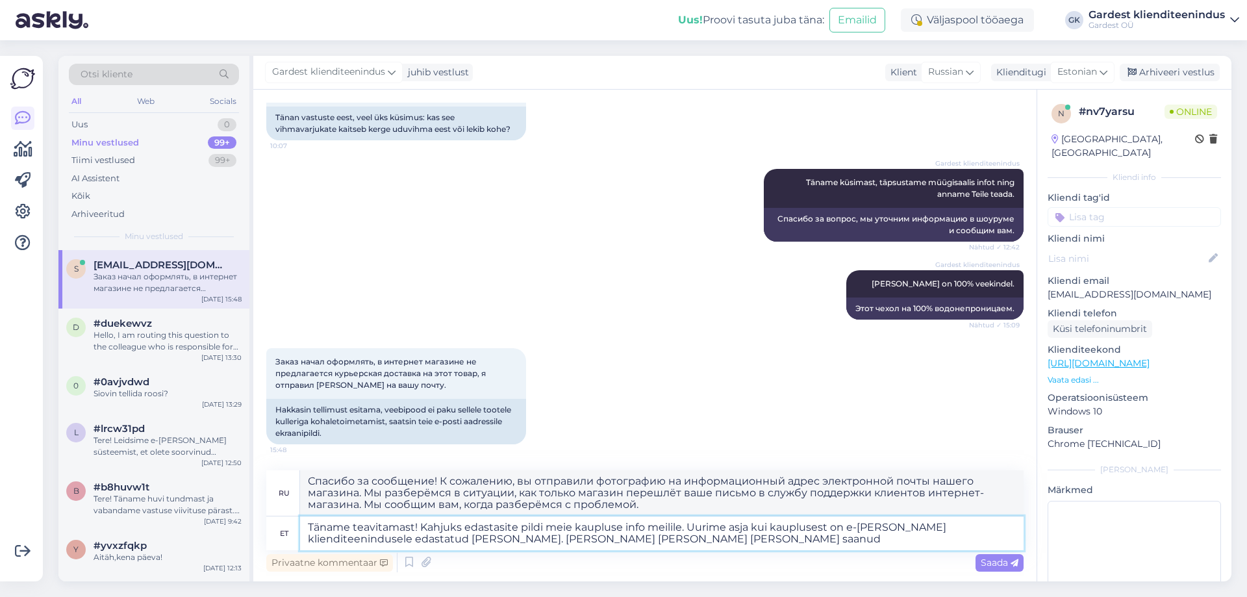
type textarea "Спасибо за сообщение! К сожалению, вы отправили фотографию на информационный ад…"
type textarea "Täname teavitamast! Kahjuks edastasite pildi meie kaupluse info meilile. Uurime…"
click at [982, 559] on span "Saada" at bounding box center [1000, 563] width 38 height 12
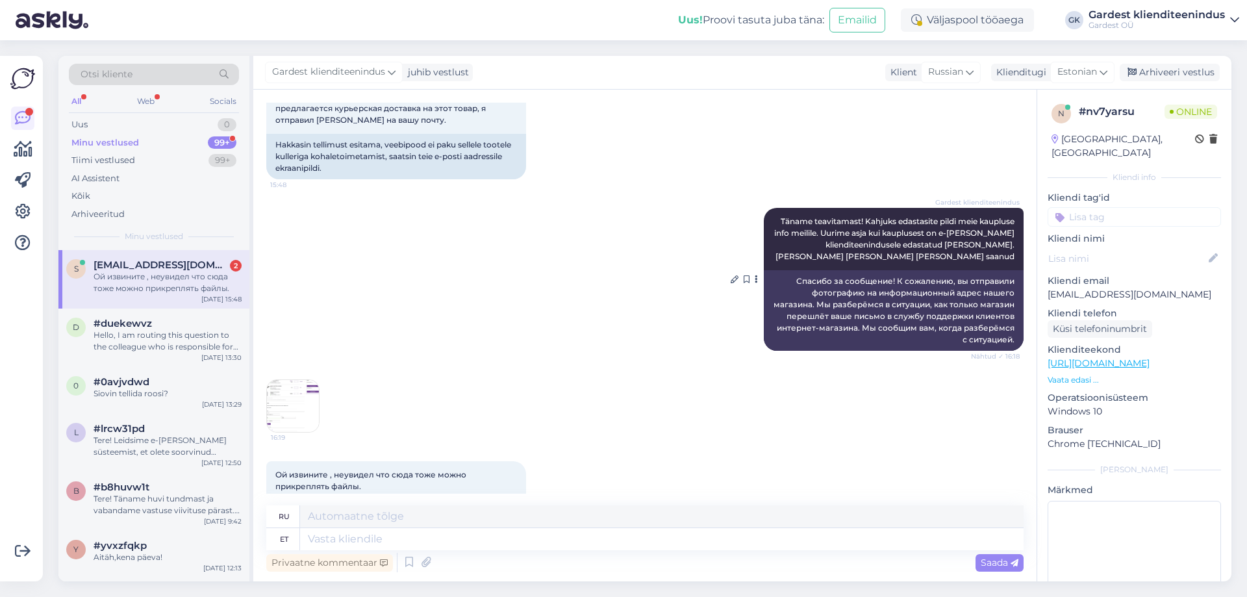
scroll to position [1935, 0]
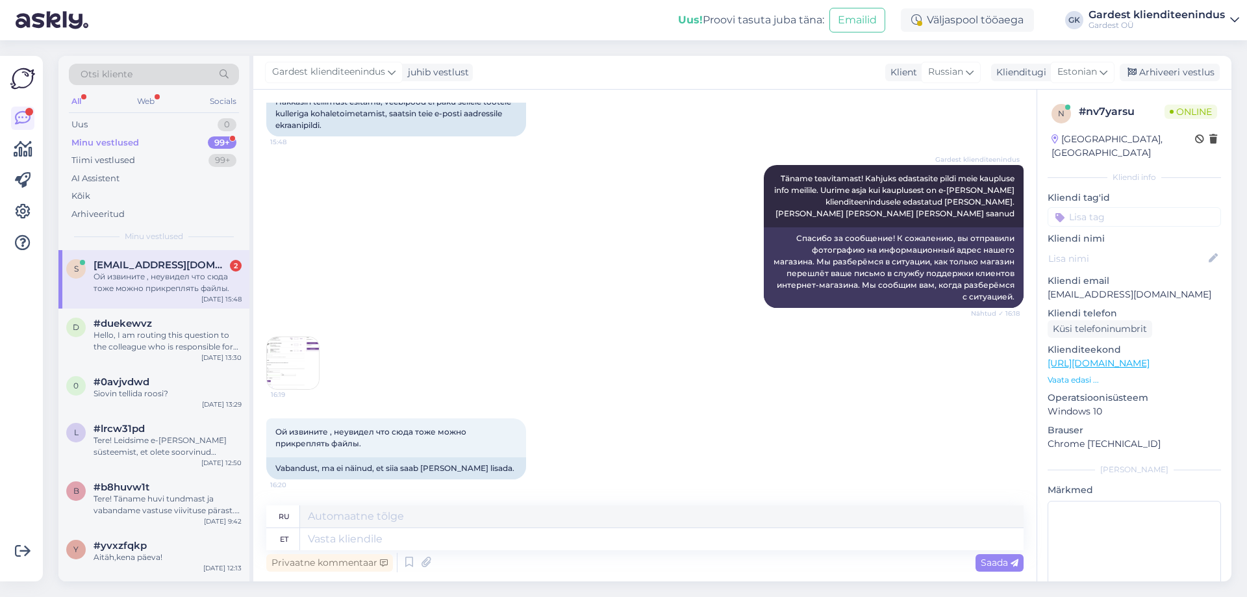
click at [292, 355] on img at bounding box center [293, 363] width 52 height 52
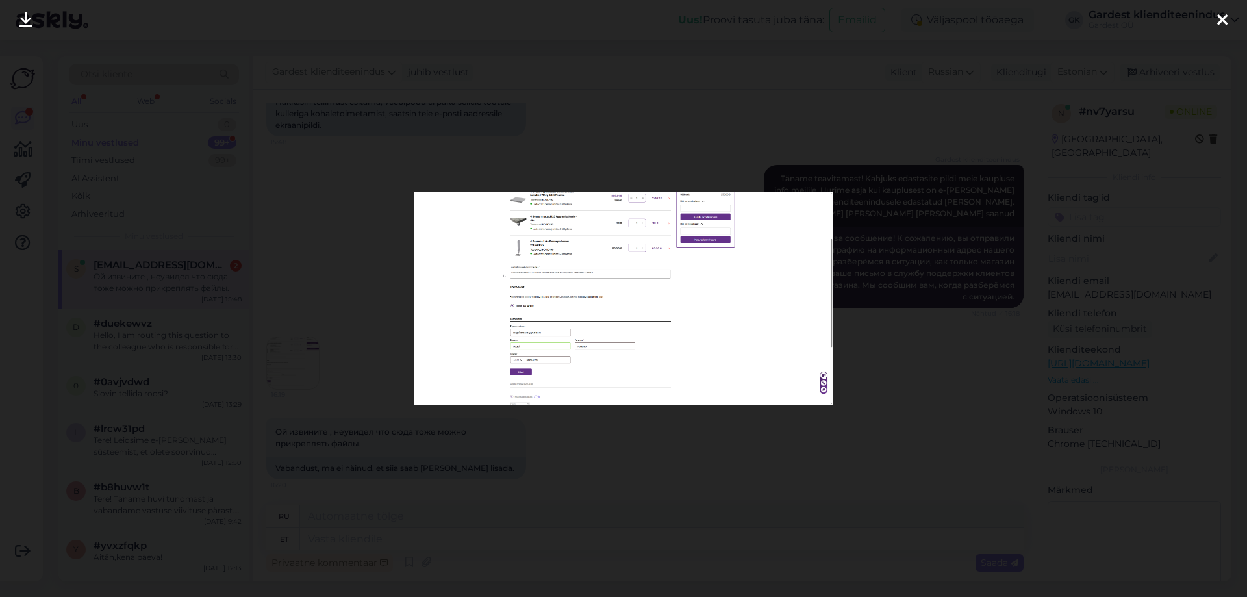
click at [1224, 14] on icon at bounding box center [1222, 20] width 10 height 17
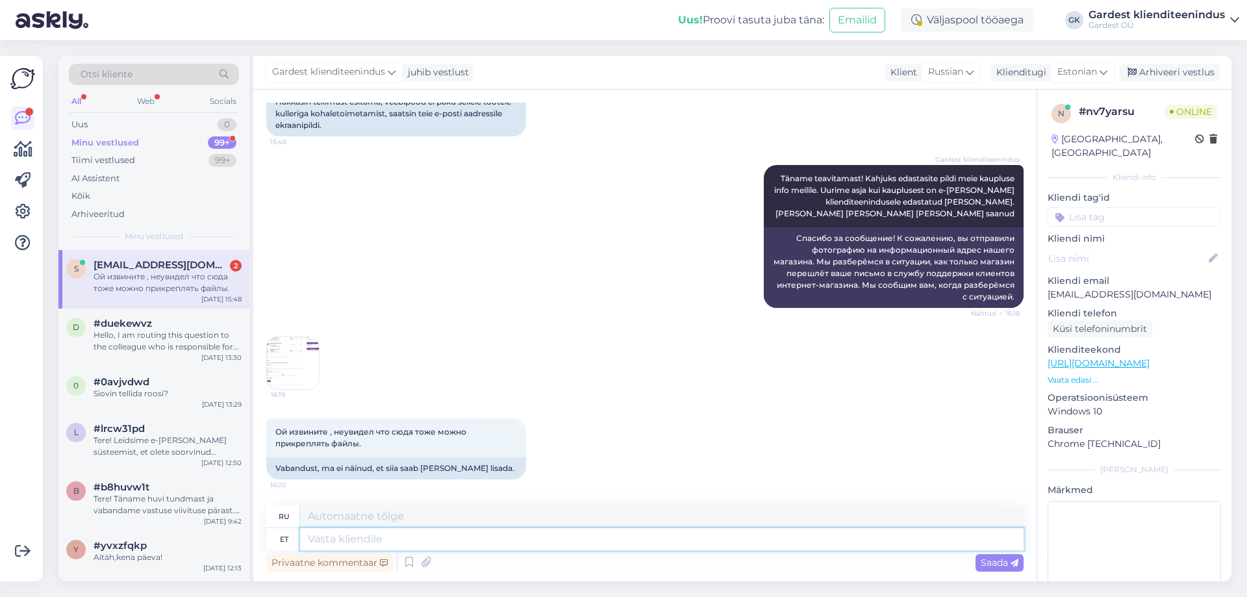
click at [525, 538] on textarea at bounding box center [661, 539] width 723 height 22
type textarea "Tän"
type textarea "Сегодня"
type textarea "Täname"
type textarea "Спасибо"
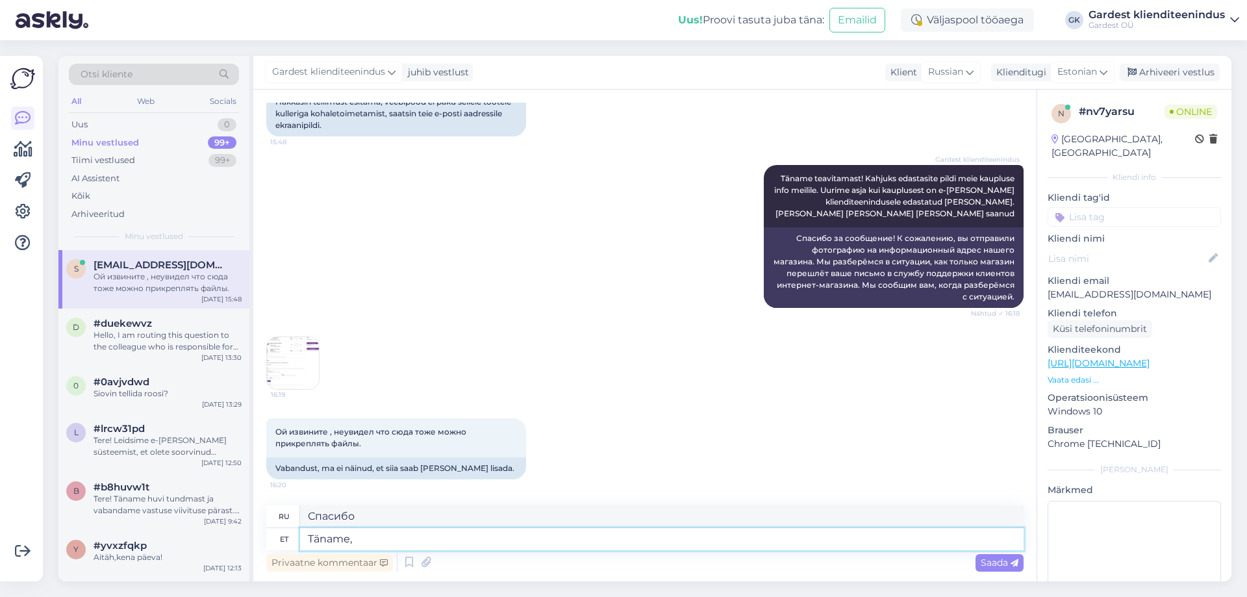
type textarea "Täname, [GEOGRAPHIC_DATA]"
type textarea "Спасибо,"
type textarea "Täname, uurime a"
type textarea "Спасибо, мы разберемся."
type textarea "Täname, uurime [PERSON_NAME]"
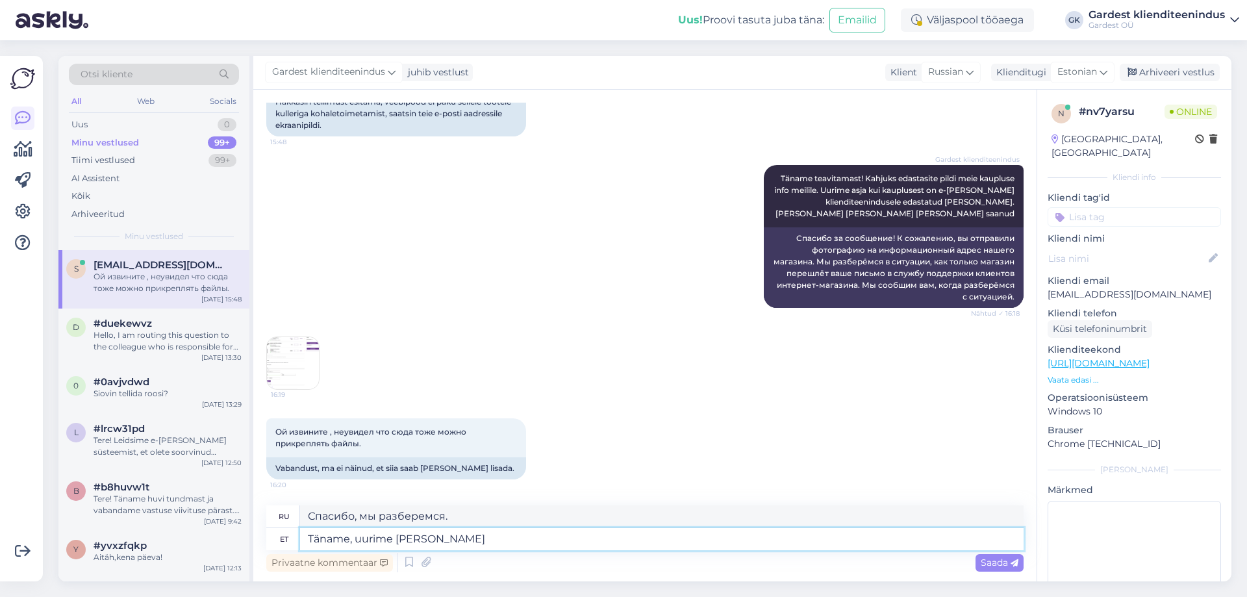
type textarea "Спасибо, мы рассмотрим этот вопрос."
type textarea "Täname, uurime asja ja"
type textarea "Спасибо, мы рассмотрим этот вопрос и"
type textarea "Täname, uurime asja ja anname"
type textarea "Спасибо, мы рассмотрим этот вопрос и [PERSON_NAME] вам знать."
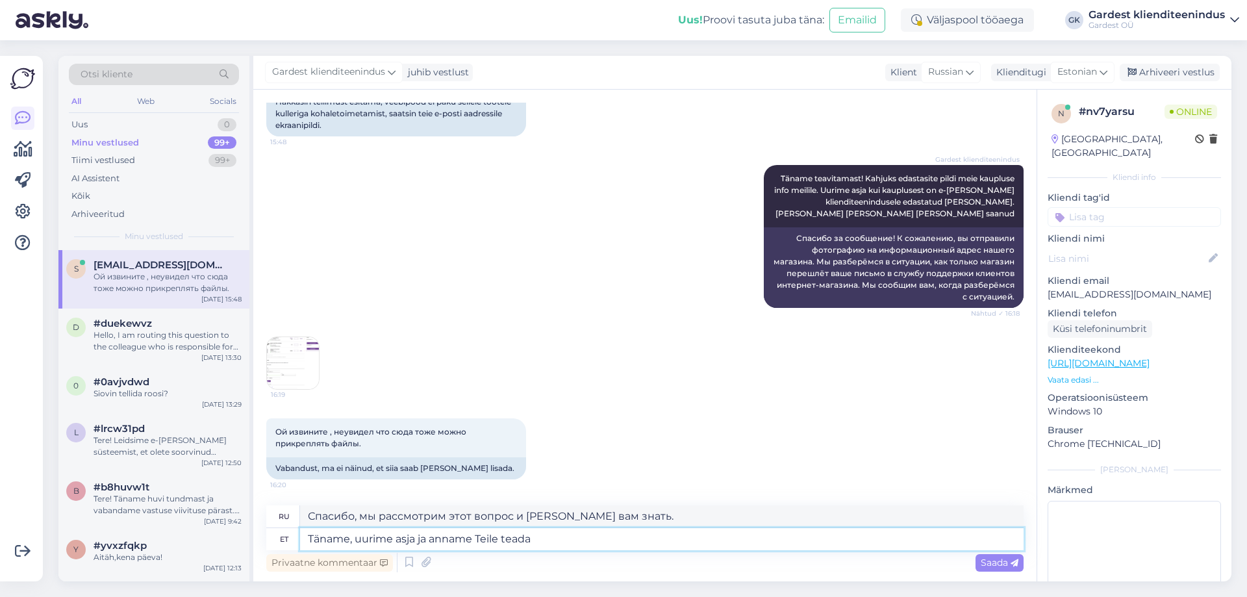
type textarea "Täname, uurime asja ja anname Teile teada."
type textarea "Спасибо, мы рассмотрим этот вопрос и сообщим вам."
type textarea "Täname, uurime asja ja anname Teile teada."
click at [1020, 559] on div "Saada" at bounding box center [999, 563] width 48 height 18
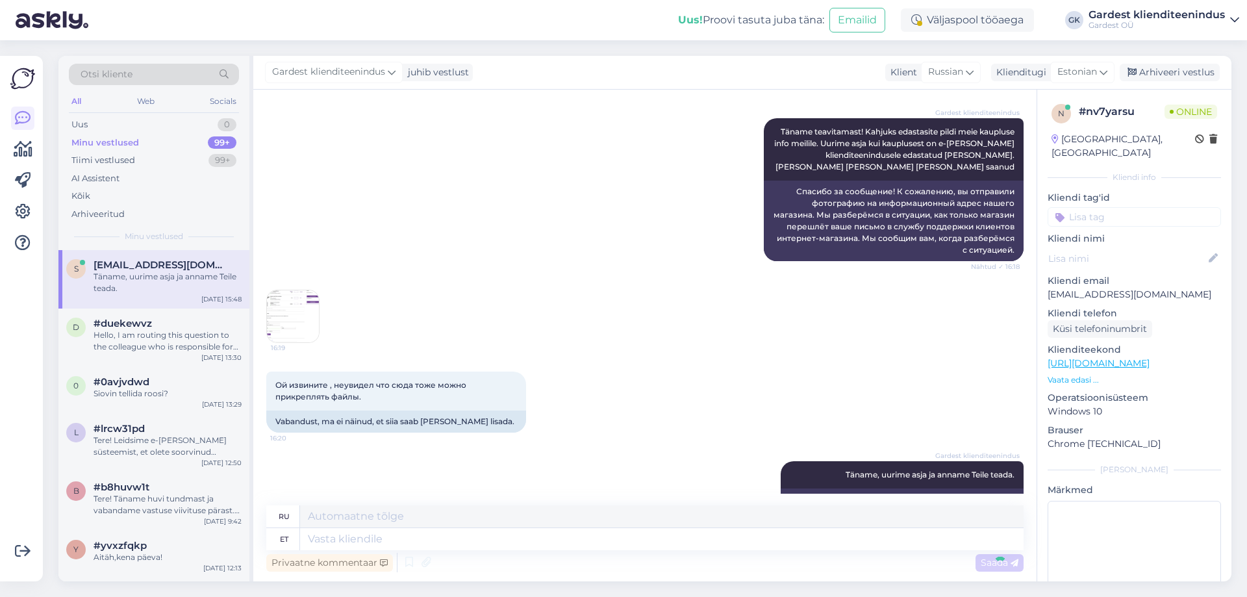
scroll to position [2013, 0]
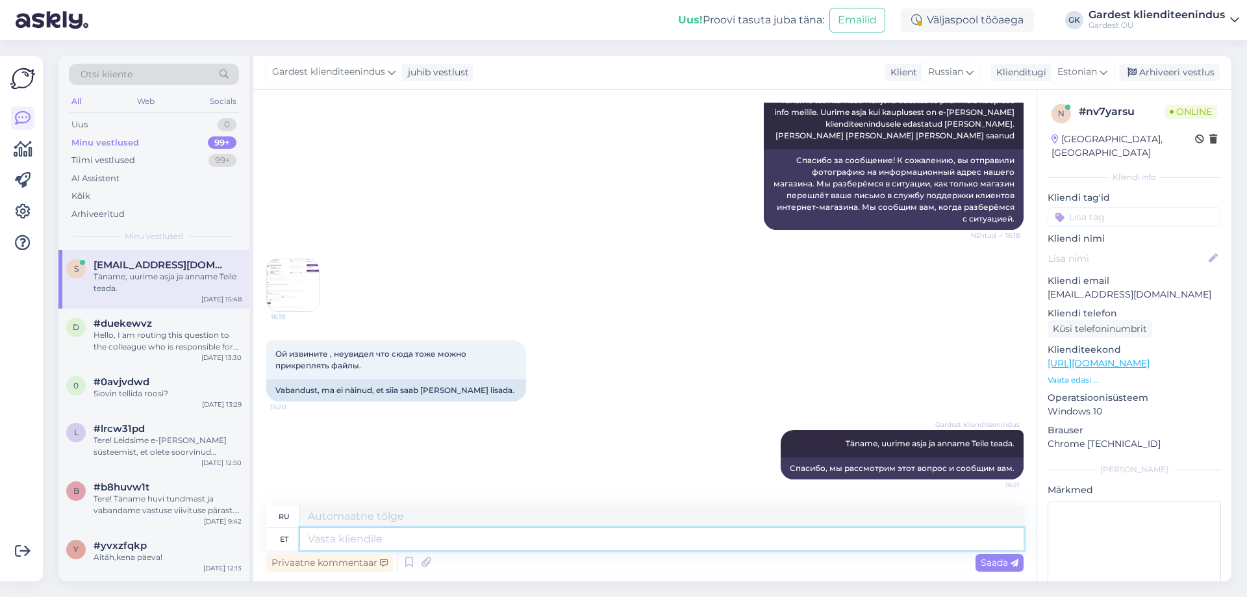
click at [413, 540] on textarea at bounding box center [661, 539] width 723 height 22
click at [307, 275] on img at bounding box center [293, 285] width 52 height 52
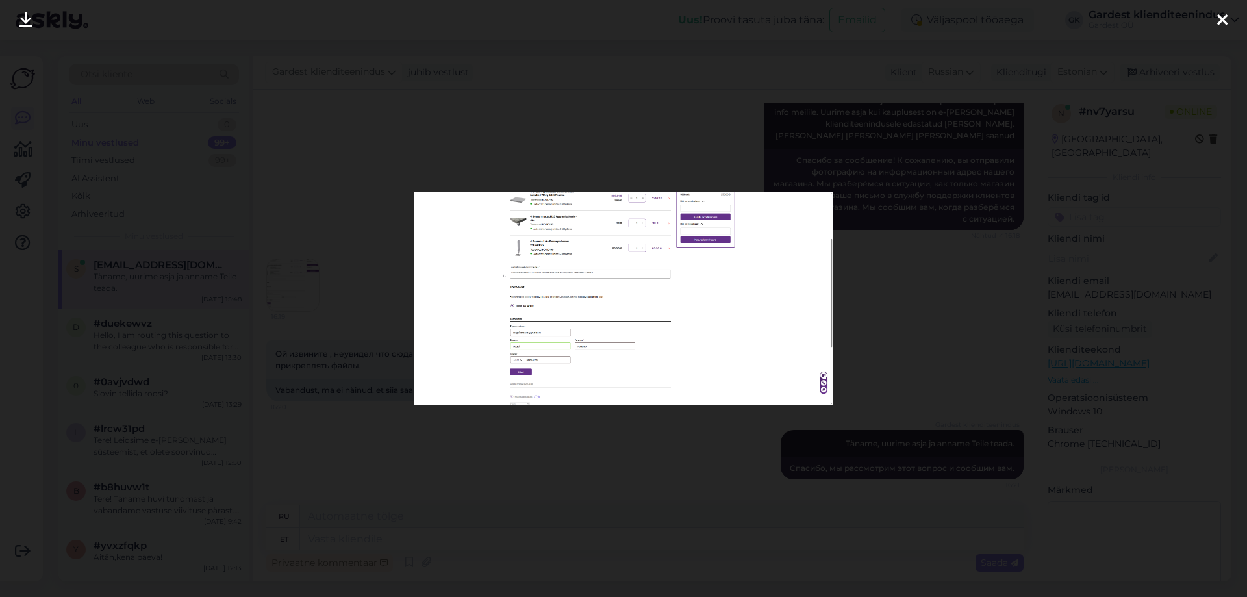
click at [1220, 24] on icon at bounding box center [1222, 20] width 10 height 17
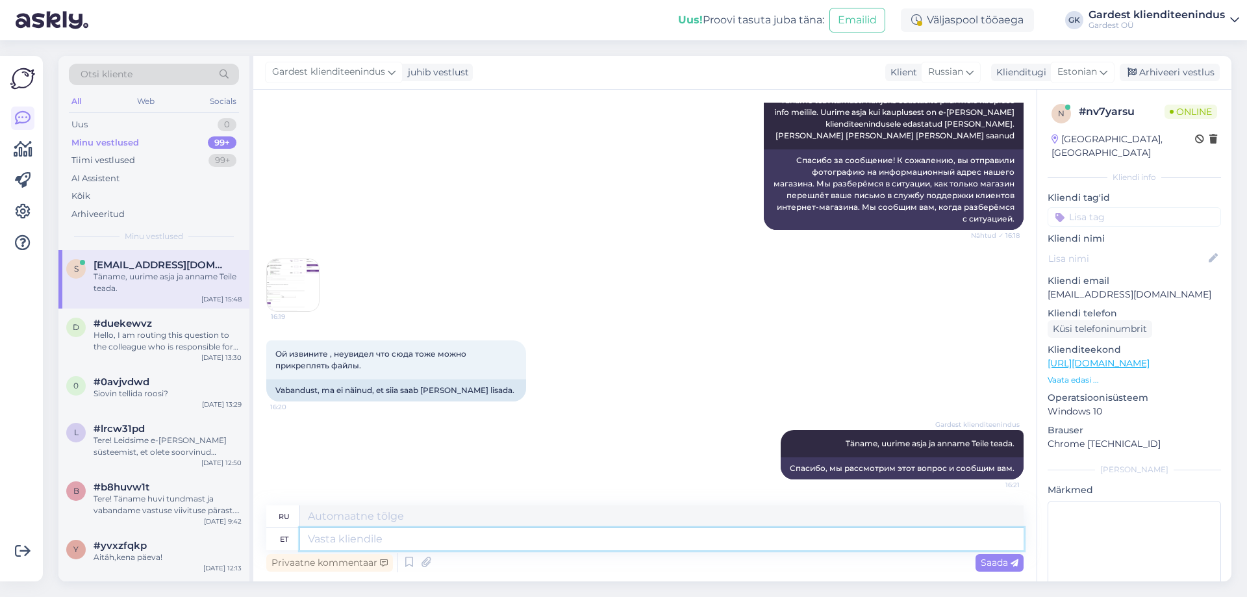
click at [460, 537] on textarea at bounding box center [661, 539] width 723 height 22
type textarea "Vaatasime"
type textarea "Мы смотрели"
type textarea "Vaatasime toote a"
type textarea "Мы посмотрели на продукт"
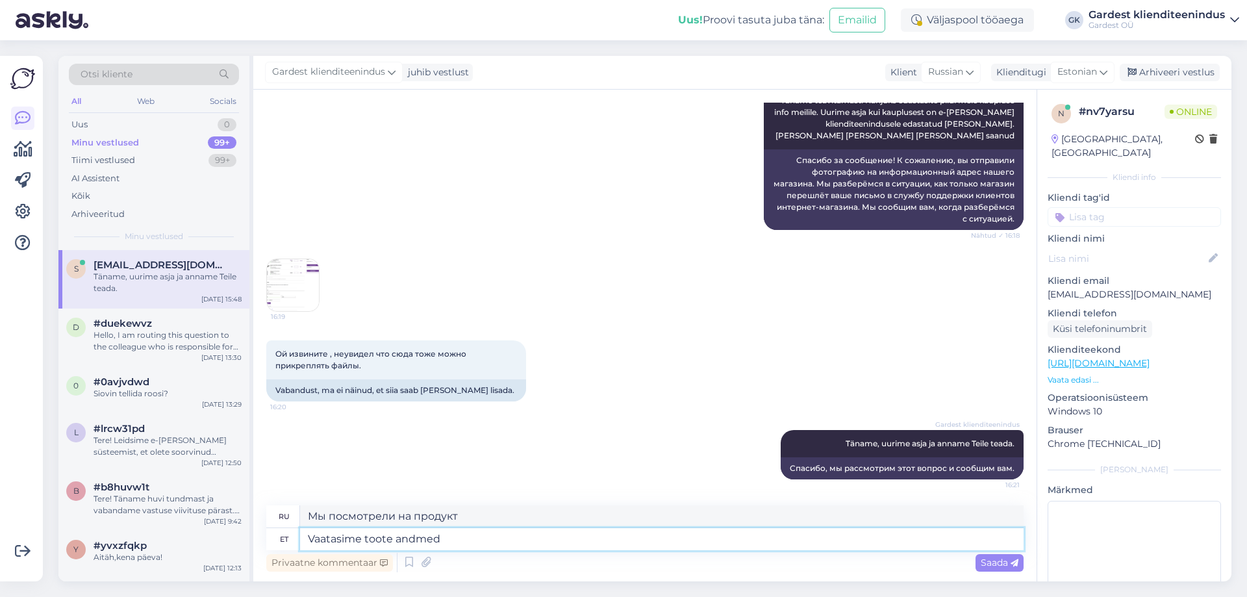
type textarea "Vaatasime toote andmed"
type textarea "Мы рассмотрели данные о продукте"
type textarea "Vaatasime toote andmed üle ning"
type textarea "Мы рассмотрели данные о продукте и"
type textarea "Vaatasime toote andmed üle ning peaks olema"
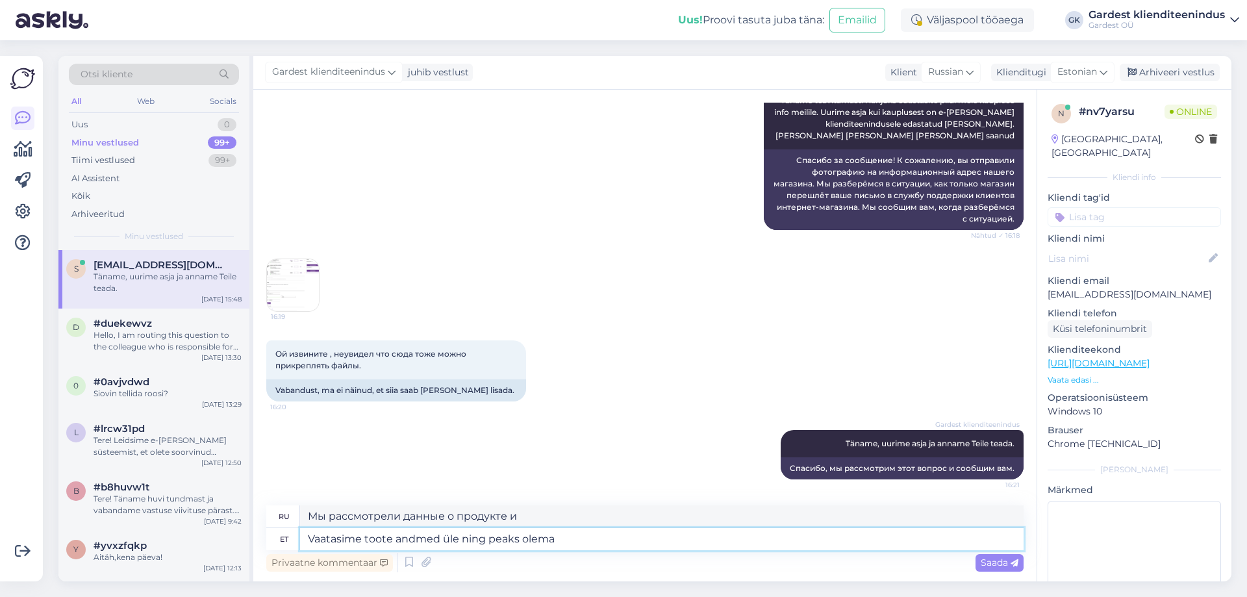
type textarea "Мы рассмотрели данные о продукте и должны"
type textarea "Vaatasime toote andmed üle ning"
type textarea "Мы рассмотрели данные о продукте, и они должны быть"
type textarea "Vaatasime toote andmed üle ning"
type textarea "Мы рассмотрели данные о продукте и"
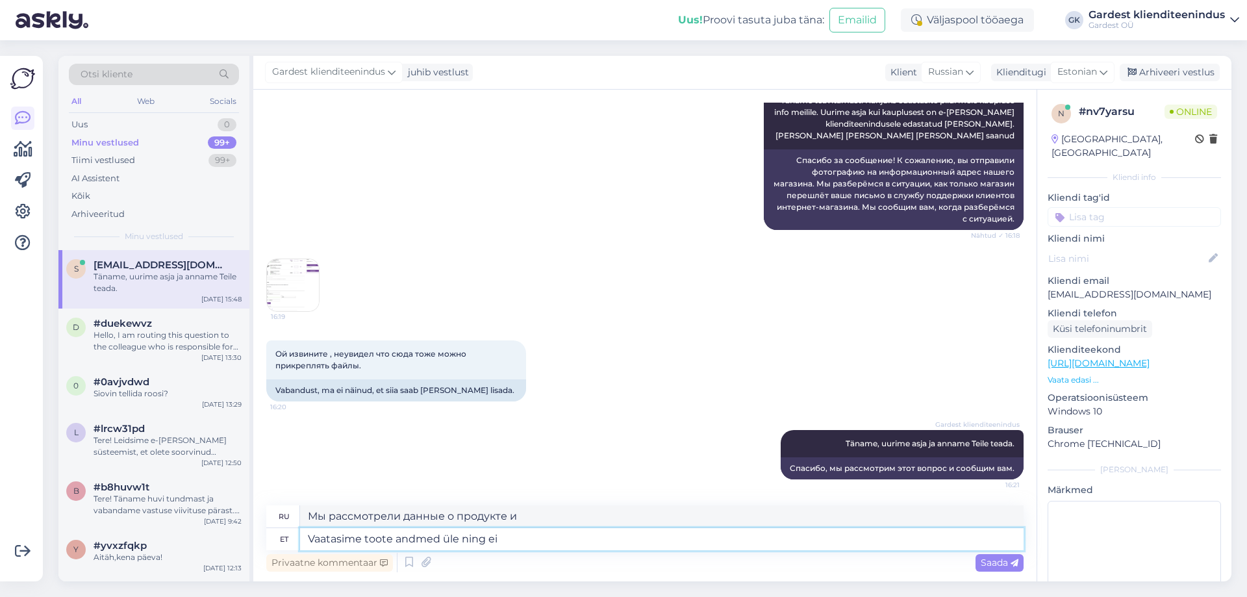
type textarea "Vaatasime toote andmed üle ning ei"
type textarea "Мы рассмотрели данные о продукте и не"
type textarea "[PERSON_NAME] toote andmed üle ning ei tuvastanud"
type textarea "Мы рассмотрели данные о продукте и не выявили"
type textarea "Vaatasime toote andmed üle ning ei tuvastanud tootel"
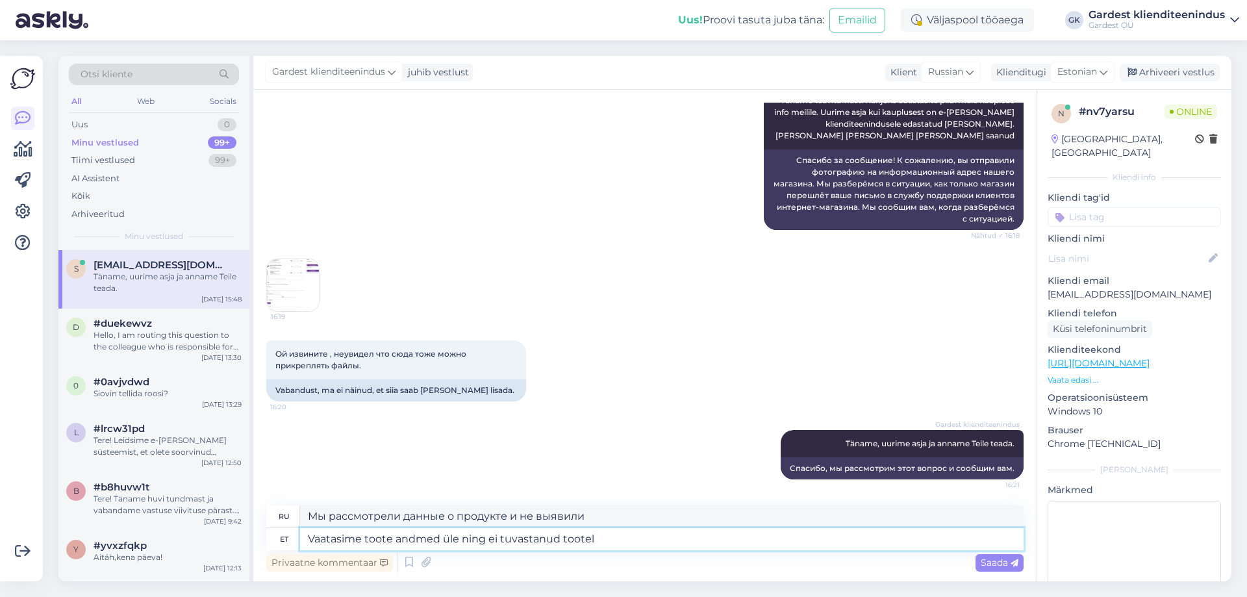
type textarea "Мы рассмотрели данные о продукте и не выявили никаких"
type textarea "[PERSON_NAME] toote andmed üle ning ei tuvastanud tootel vigu."
type textarea "Мы проверили данные о продукте и не обнаружили никаких ошибок в продукте."
type textarea "[PERSON_NAME] toote andmed üle ning ei tuvastanud tootel vigu. [GEOGRAPHIC_DATA]"
type textarea "Мы проверили данные о продукте и не обнаружили никаких ошибок. Возможно,"
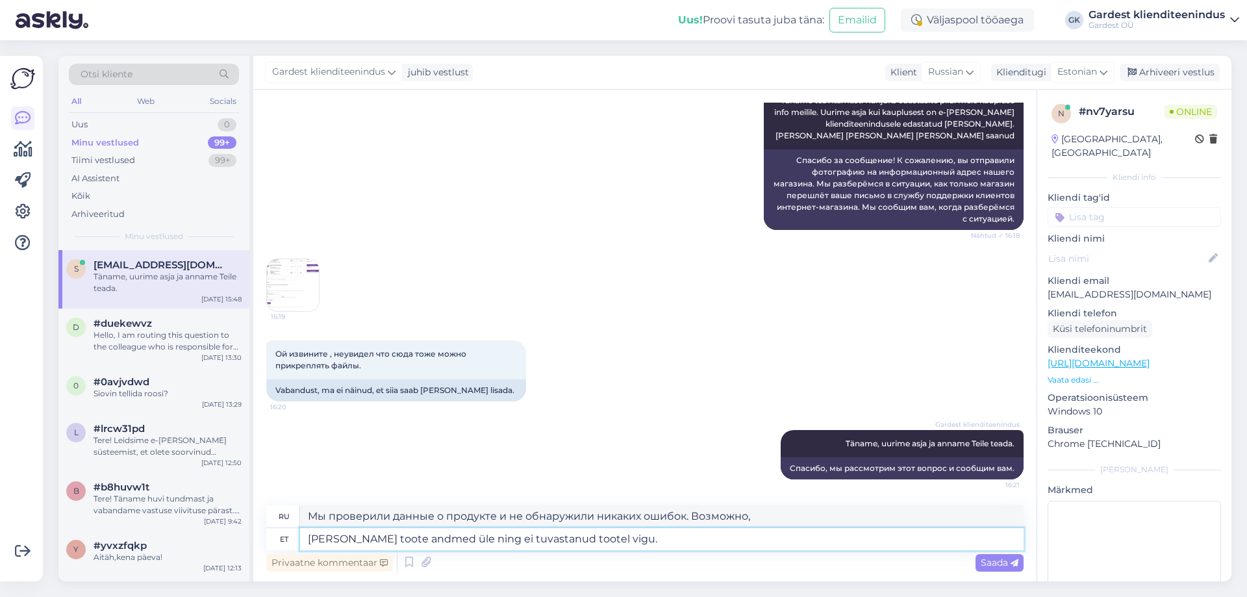
type textarea "[PERSON_NAME] toote andmed üle ning ei tuvastanud tootel vigu."
type textarea "Мы проверили данные о продукте и не обнаружили никаких ошибок в продукте."
type textarea "[PERSON_NAME] toote andmed üle ning ei tuvastanud tootel vigu. Hetkel"
type textarea "Мы проверили данные о продукте и не обнаружили никаких ошибок. В настоящее время"
type textarea "[PERSON_NAME] toote andmed üle ning ei tuvastanud tootel vigu. Hetkel"
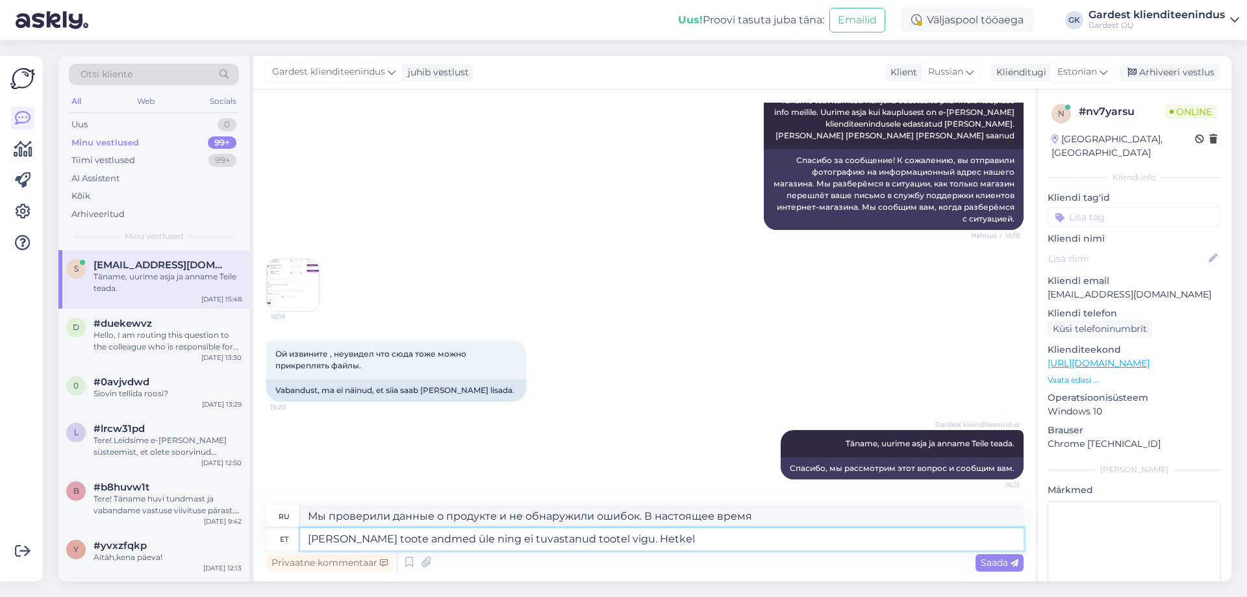
type textarea "Мы проверили данные о продукте и не обнаружили никаких ошибок. В настоящее время"
type textarea "[PERSON_NAME] toote andmed üle ning ei tuvastanud toote"
type textarea "Мы проверили данные о продукте и не обнаружили никаких ошибок в продукте."
type textarea "Vaatasime toote andmed üle ning ei tuvast"
type textarea "Мы рассмотрели данные о продукте и не выявили никаких"
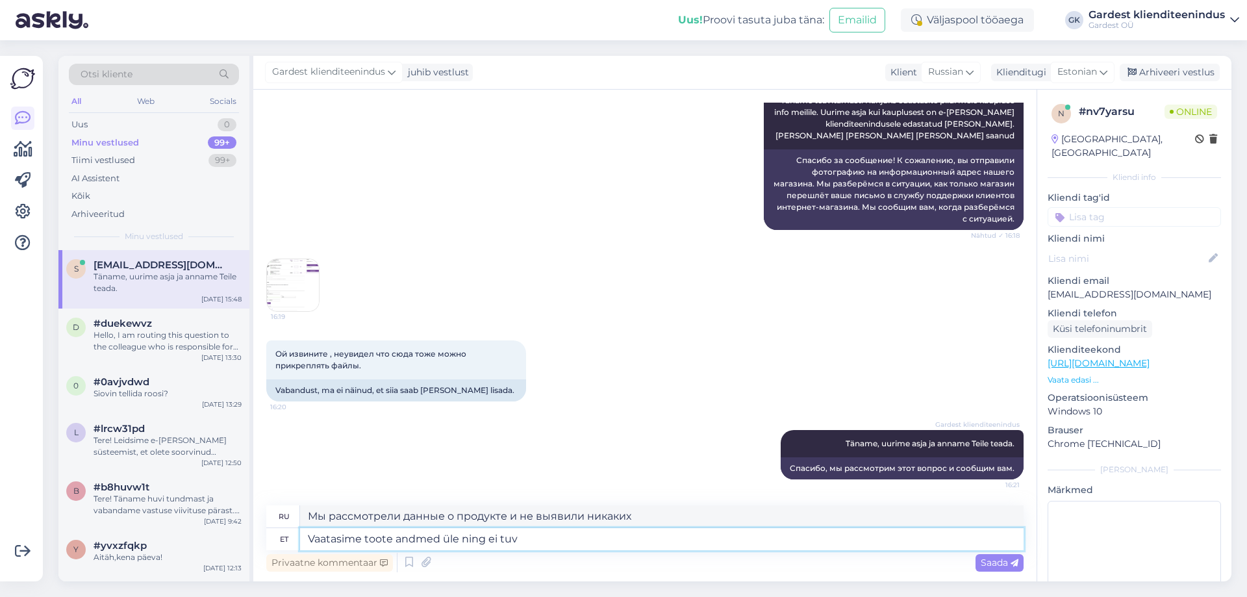
type textarea "Vaatasime toote andmed üle ning ei tu"
type textarea "Мы рассмотрели данные о продукте и не выявили"
type textarea "Vaatasime toote andmed üle nin"
type textarea "Мы рассмотрели данные о продукте и"
type textarea "Vaatasime toote andmed üle ning tootega tundub"
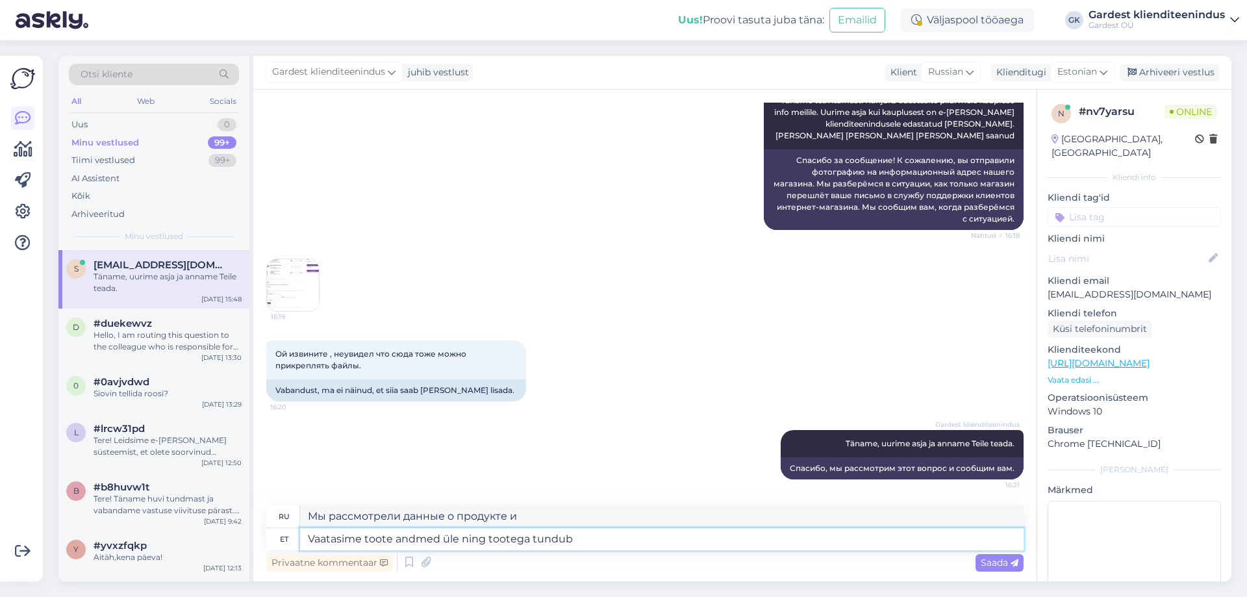
type textarea "Мы рассмотрели данные о продукте, и продукт кажется"
type textarea "Vaatasime toote andmed üle ning tootega tundub kõik k"
type textarea "Мы рассмотрели подробную информацию о продукте и, похоже, с ним все в порядке."
type textarea "Vaatasime toote andmed üle ning tootega tundub kõik korras olevat. P"
type textarea "Мы проверили информацию о продукте и, похоже, с ним все в порядке."
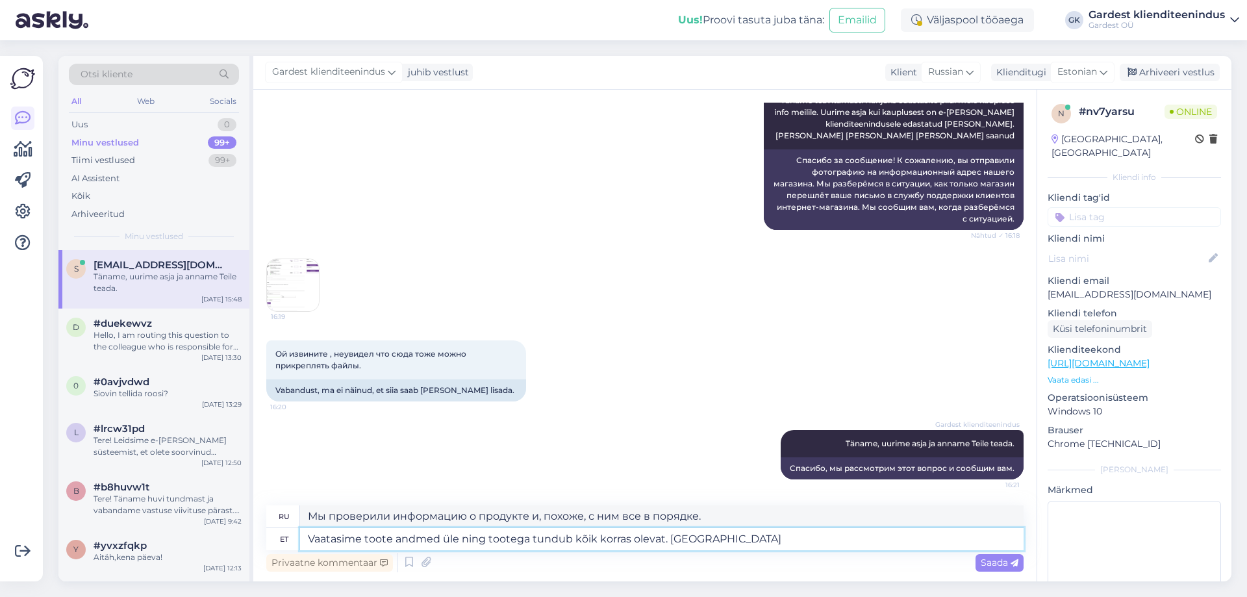
type textarea "Vaatasime toote andmed üle ning tootega tundub kõik korras olevat. [GEOGRAPHIC_…"
type textarea "Мы проверили информацию о товаре, и, похоже, с ним всё в порядке. Пожалуйста."
type textarea "Vaatasime toote andmed üle ning tootega tundub kõik korras olevat. Palun pange"
type textarea "Мы проверили информацию о товаре, и, похоже, с ним всё в порядке. Пожалуйста, у…"
type textarea "Vaatasime toote andmed üle ning tootega tundub kõik korras olevat. [GEOGRAPHIC_…"
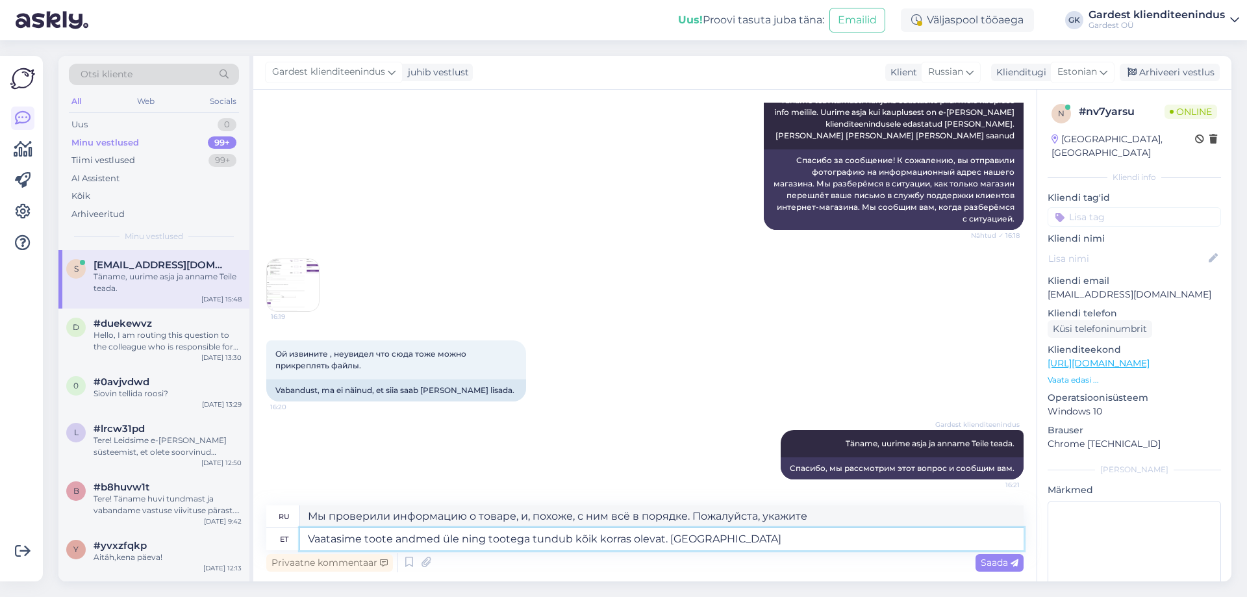
type textarea "Мы проверили информацию о товаре, и, похоже, с ним всё в порядке. Пожалуйста."
type textarea "Vaatasime toote andmed üle ning tootega tundub kõik korras olevat. Palun kustut…"
type textarea "Мы проверили информацию о товаре, и, похоже, с ним всё в порядке. Пожалуйста, у…"
type textarea "Vaatasime toote andmed üle ning tootega tundub kõik korras olevat. Palun kustut…"
type textarea "Мы проверили информацию о товаре и, похоже, с ним всё в порядке. Пожалуйста, уд…"
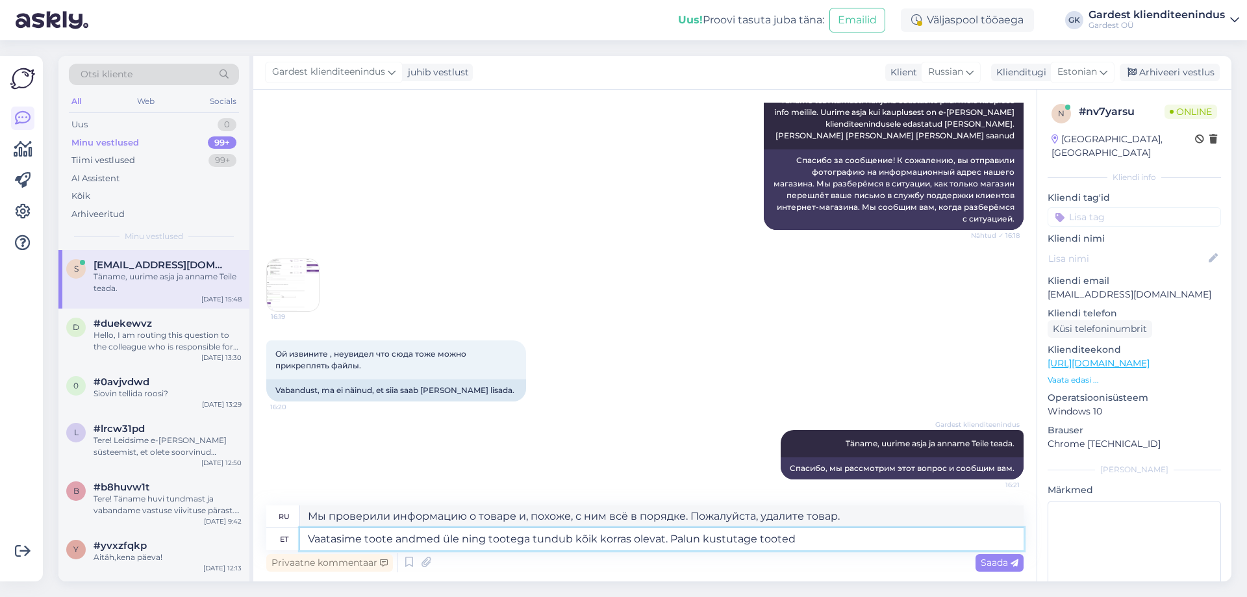
type textarea "Vaatasime toote andmed üle ning tootega tundub kõik korras olevat. Palun kustut…"
type textarea "Мы проверили информацию о товаре, и, похоже, с ним всё в порядке. Пожалуйста, у…"
type textarea "Vaatasime toote andmed üle ning tootega tundub kõik korras olevat. Palun kustut…"
type textarea "Мы проверили информацию о товаре и, похоже, с ним всё в порядке. Пожалуйста, уд…"
type textarea "Vaatasime toote andmed üle ning tootega tundub kõik korras olevat. Palun kustut…"
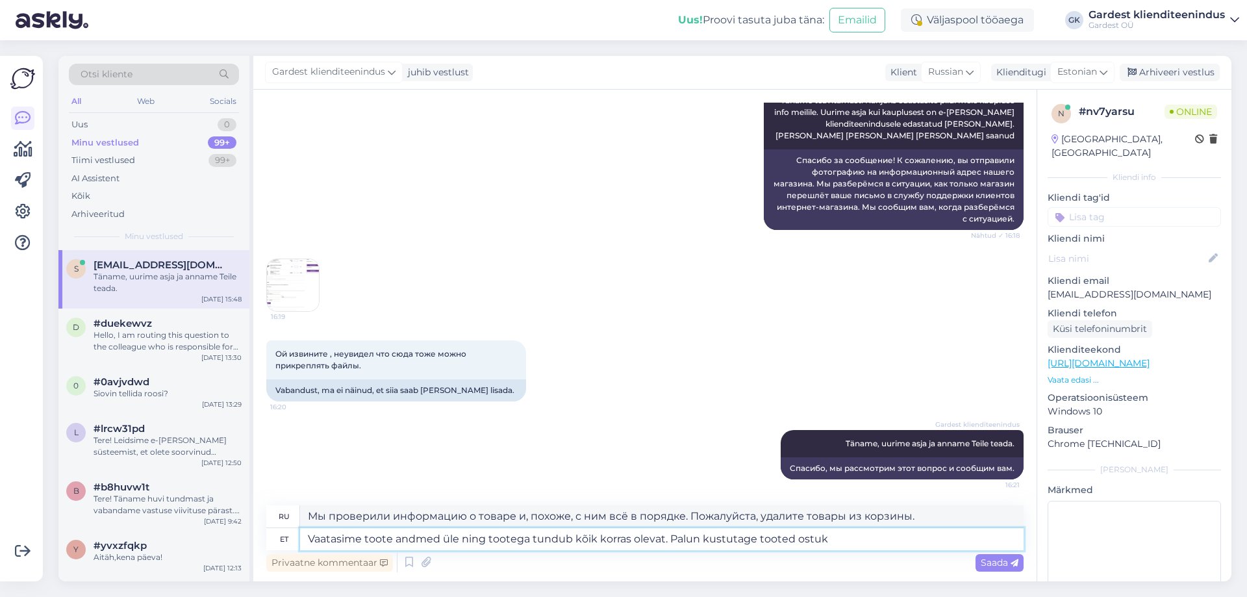
type textarea "Мы проверили информацию о товаре, и, похоже, с ним всё в порядке. Пожалуйста, у…"
type textarea "Vaatasime toote andmed üle ning tootega tundub kõik korras olevat. Palun kustut…"
type textarea "Мы проверили информацию о товаре и, похоже, с ним всё в порядке. Пожалуйста, уд…"
type textarea "Vaatasime toote andmed üle ning tootega tundub kõik korras olevat. Palun kustut…"
type textarea "Мы проверили информацию о товаре, и, похоже, с ним всё в порядке. Пожалуйста, у…"
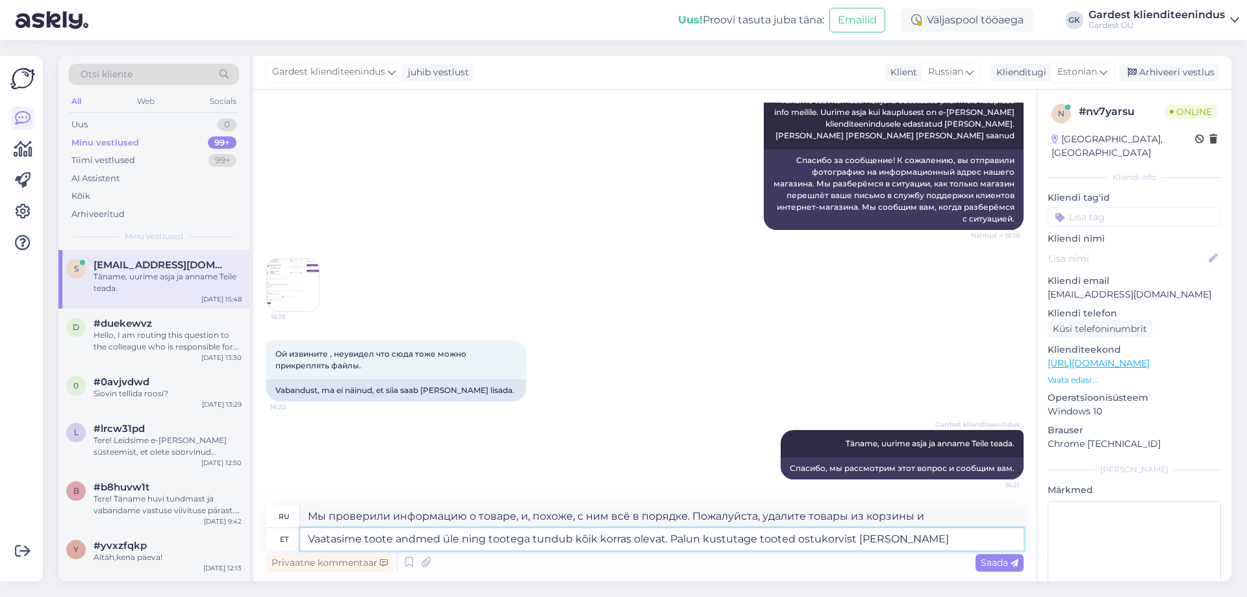
type textarea "Vaatasime toote andmed üle ning tootega tundub kõik korras olevat. Palun kustut…"
type textarea "Мы проверили информацию о товаре, и, похоже, с ним всё в порядке. Пожалуйста, у…"
type textarea "Vaatasime toote andmed üle ning tootega tundub kõik korras olevat. Palun kustut…"
type textarea "Мы проверили информацию о товаре, и, похоже, с ним всё в порядке. Пожалуйста, у…"
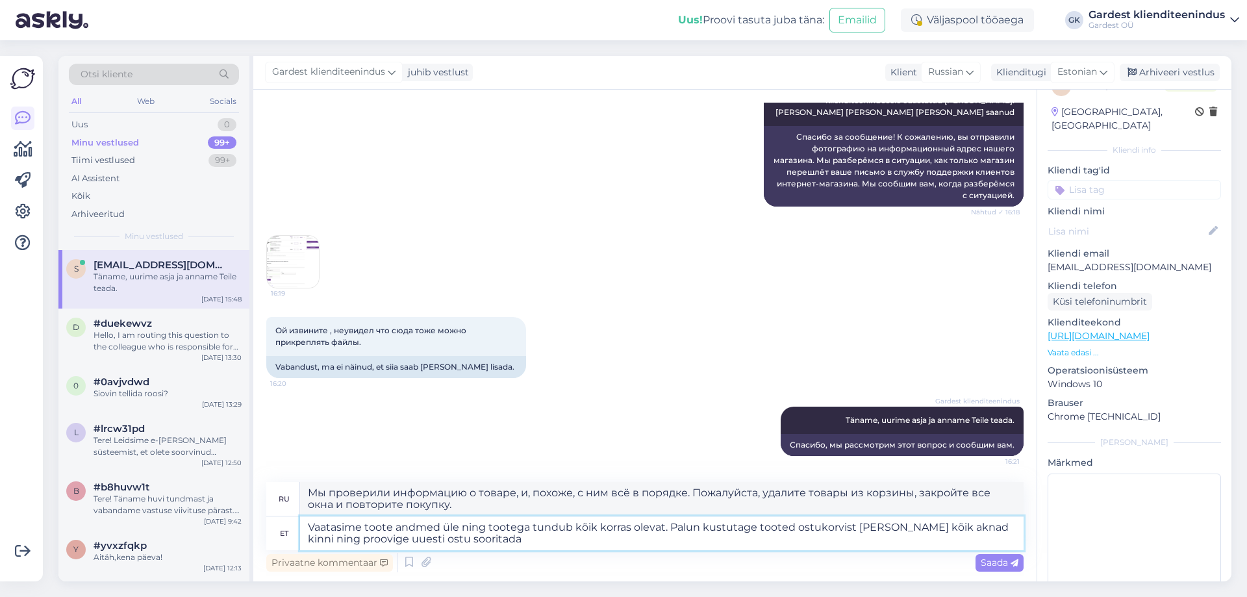
scroll to position [42, 0]
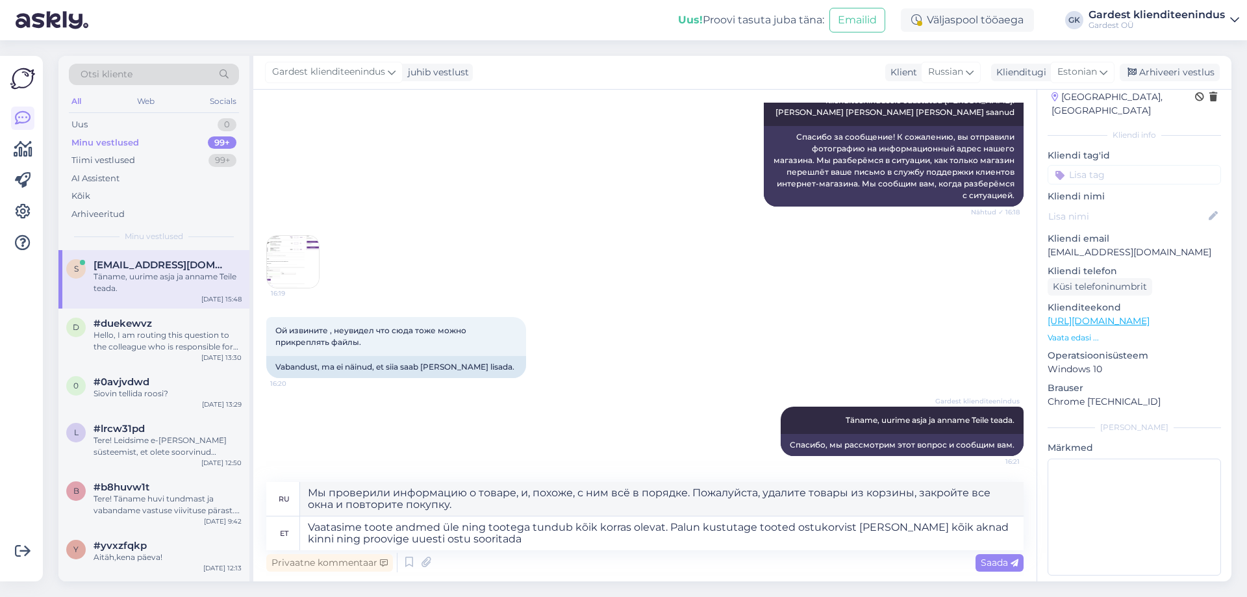
click at [1069, 332] on p "Vaata edasi ..." at bounding box center [1134, 338] width 173 height 12
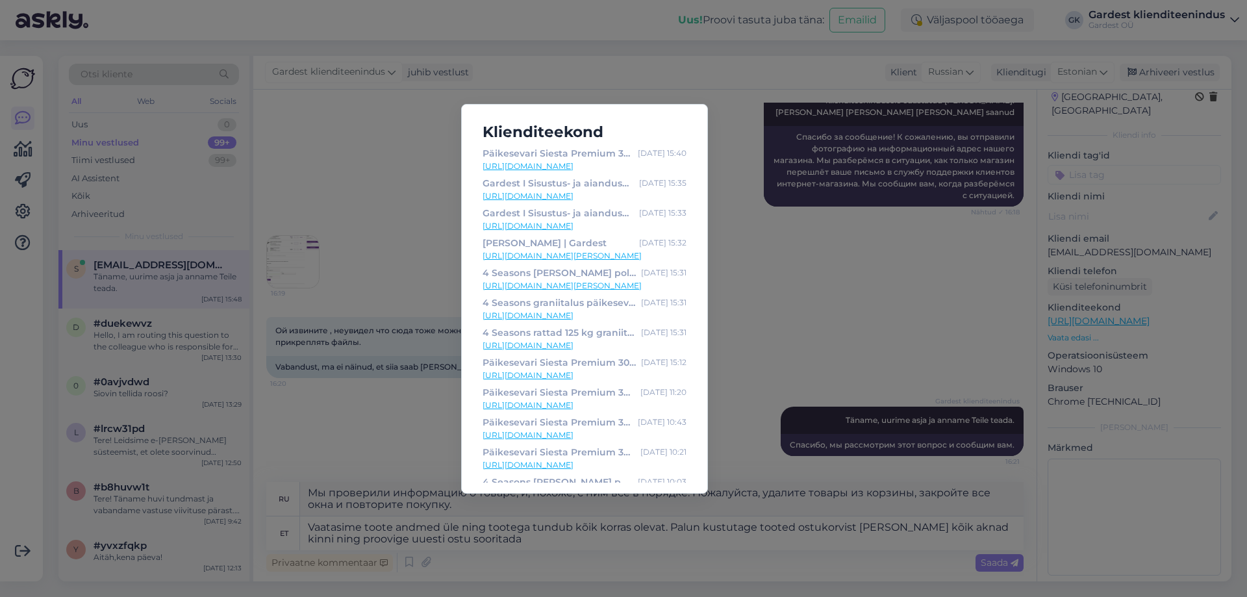
scroll to position [0, 0]
click at [878, 340] on div "Klienditeekond Päikesevari Siesta Premium 300x300cm hall | Gardest [DATE] 15:40…" at bounding box center [623, 298] width 1247 height 597
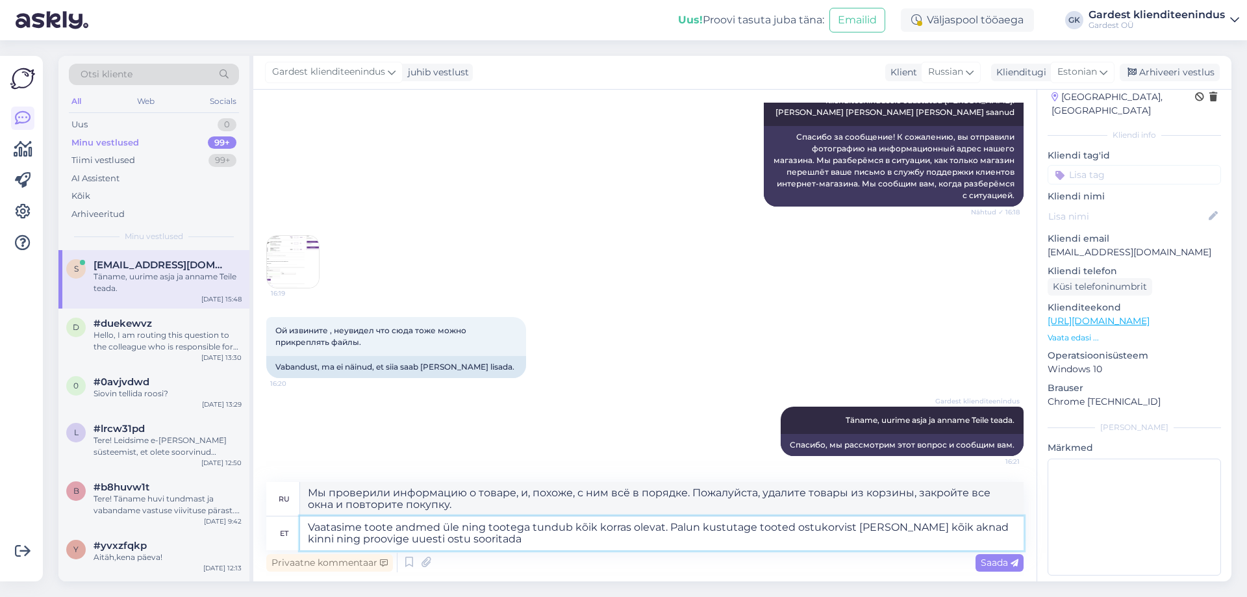
click at [482, 538] on textarea "Vaatasime toote andmed üle ning tootega tundub kõik korras olevat. Palun kustut…" at bounding box center [661, 533] width 723 height 34
click at [669, 525] on textarea "Vaatasime toote andmed üle ning tootega tundub kõik korras olevat. Palun kustut…" at bounding box center [661, 533] width 723 height 34
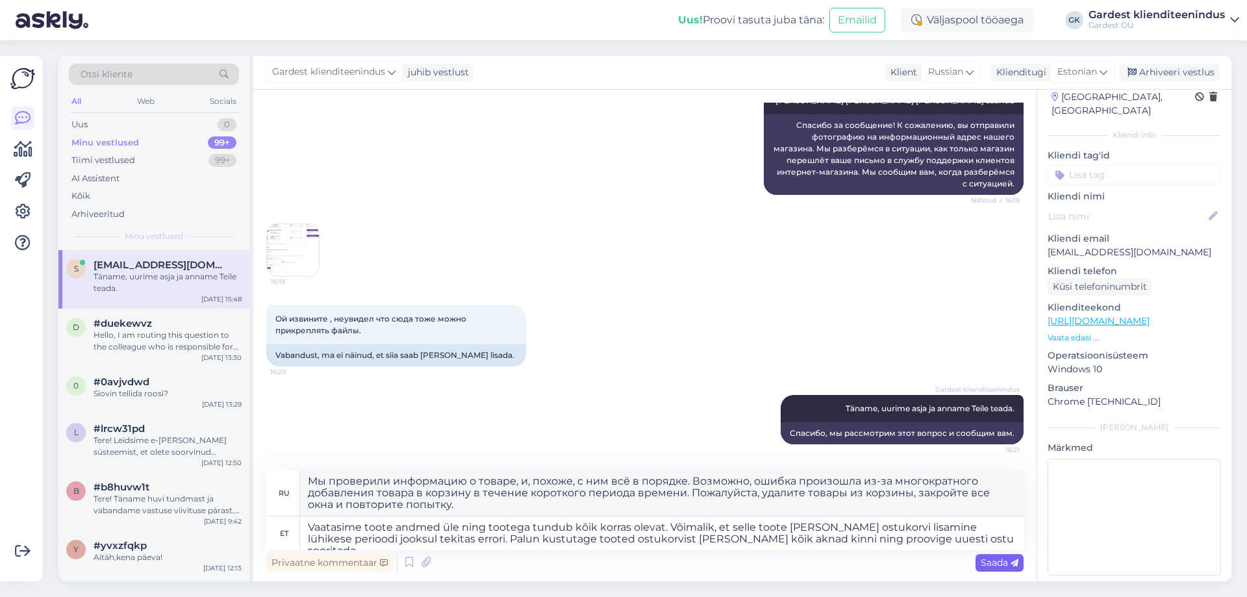
click at [1009, 560] on span "Saada" at bounding box center [1000, 563] width 38 height 12
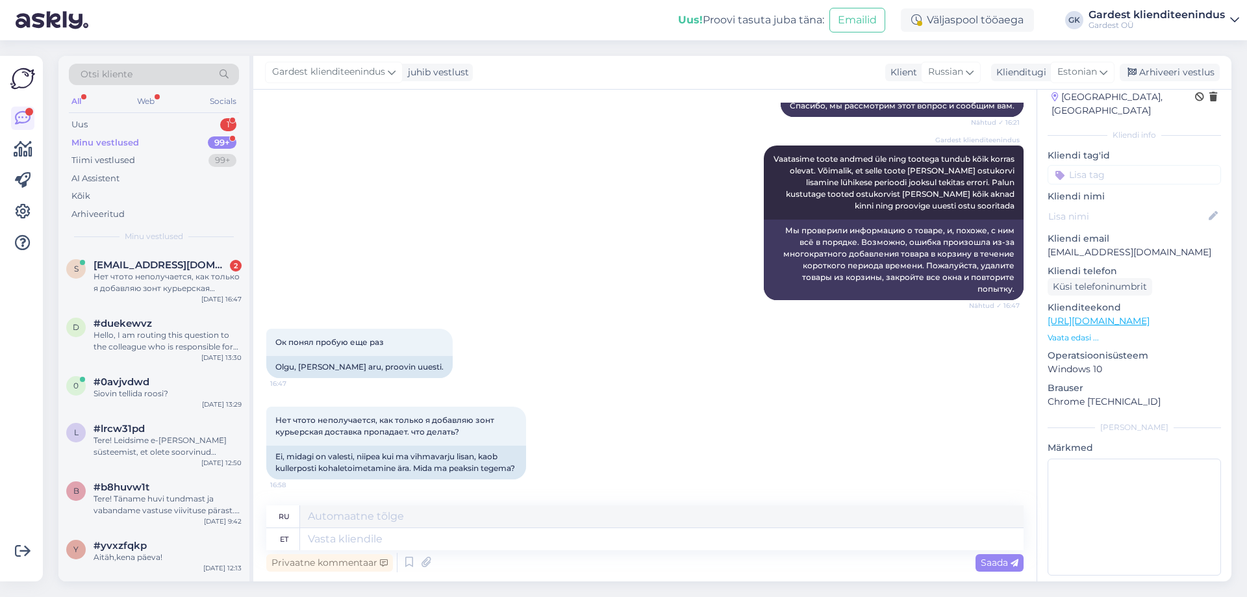
scroll to position [2539, 0]
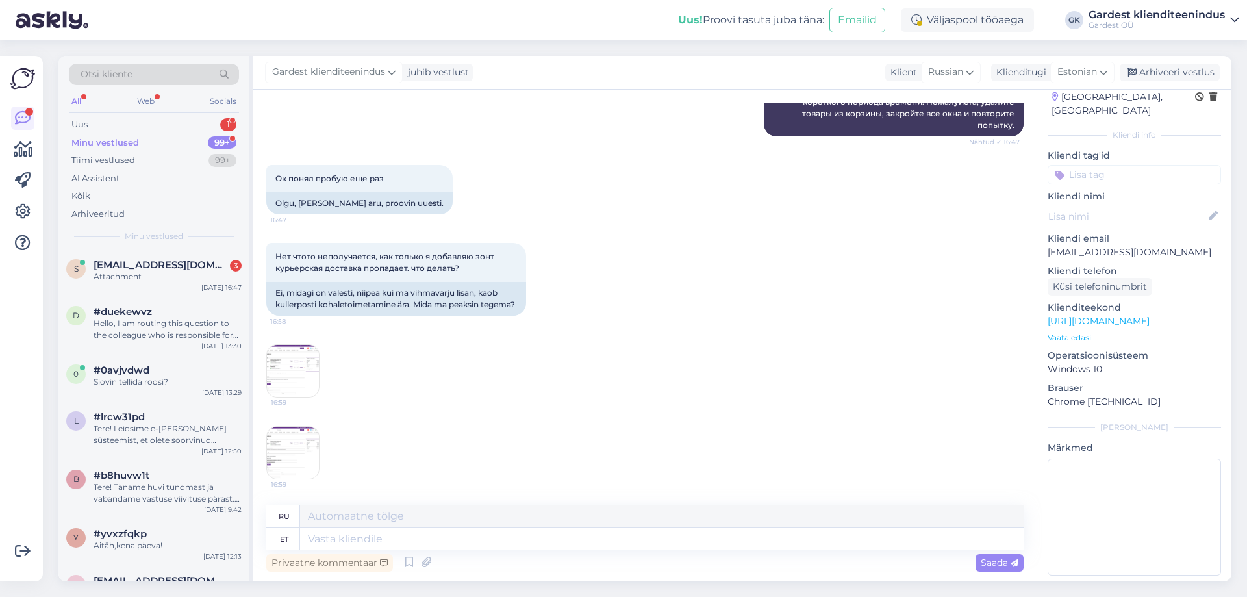
click at [300, 367] on img at bounding box center [293, 371] width 52 height 52
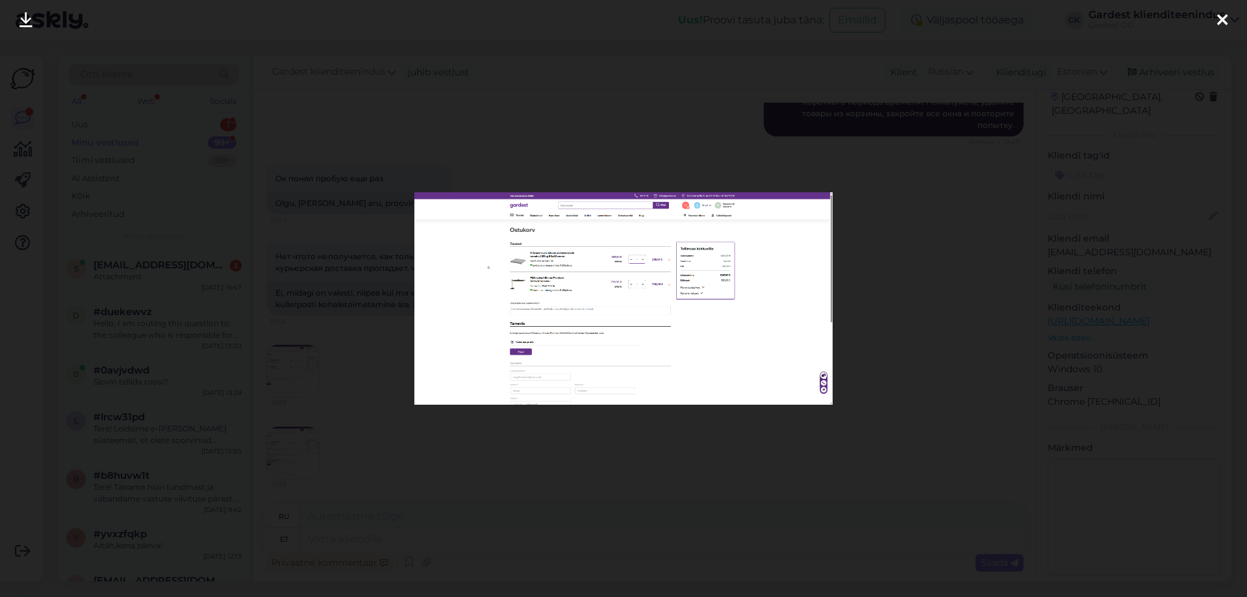
click at [1219, 19] on icon at bounding box center [1222, 20] width 10 height 17
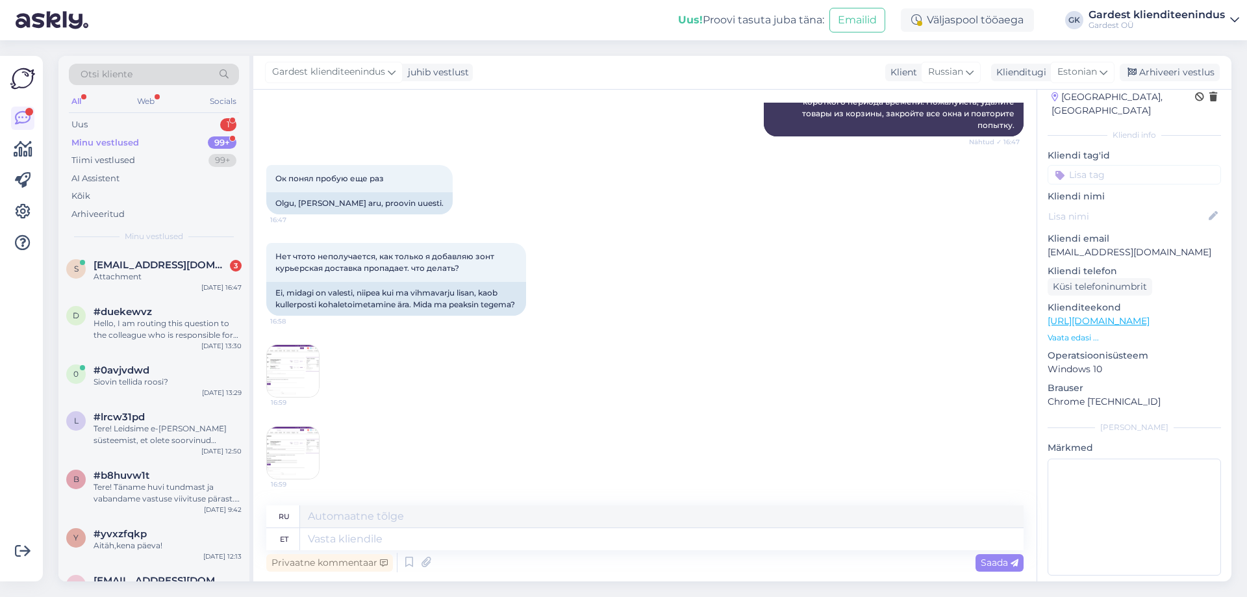
click at [273, 440] on img at bounding box center [293, 453] width 52 height 52
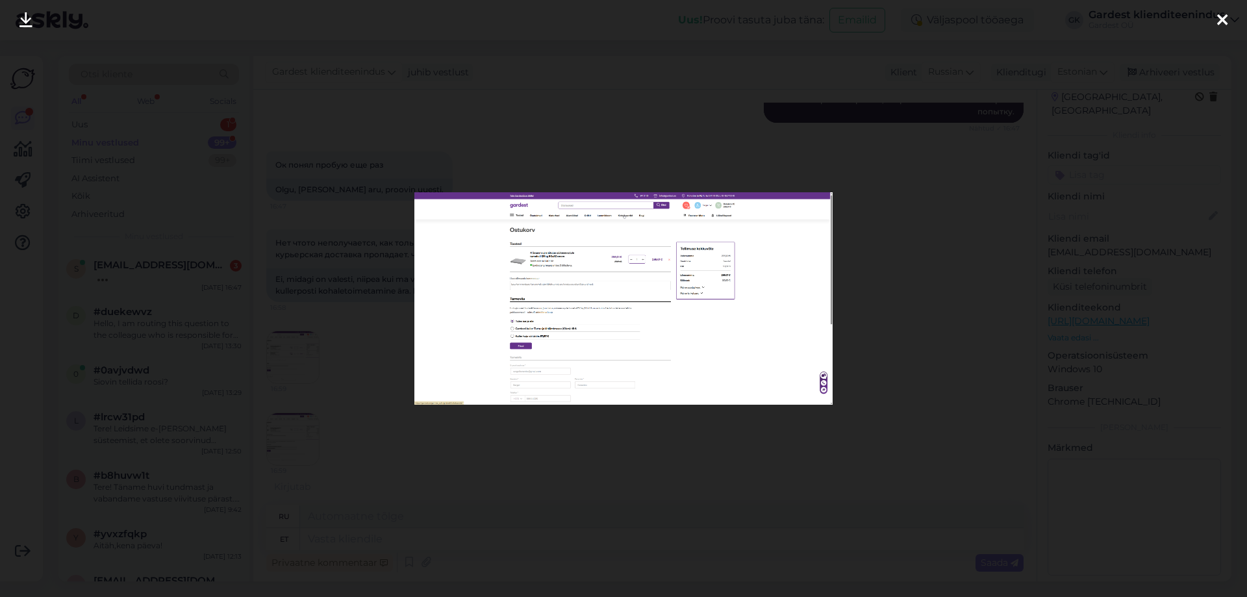
click at [1230, 15] on div at bounding box center [1222, 20] width 26 height 41
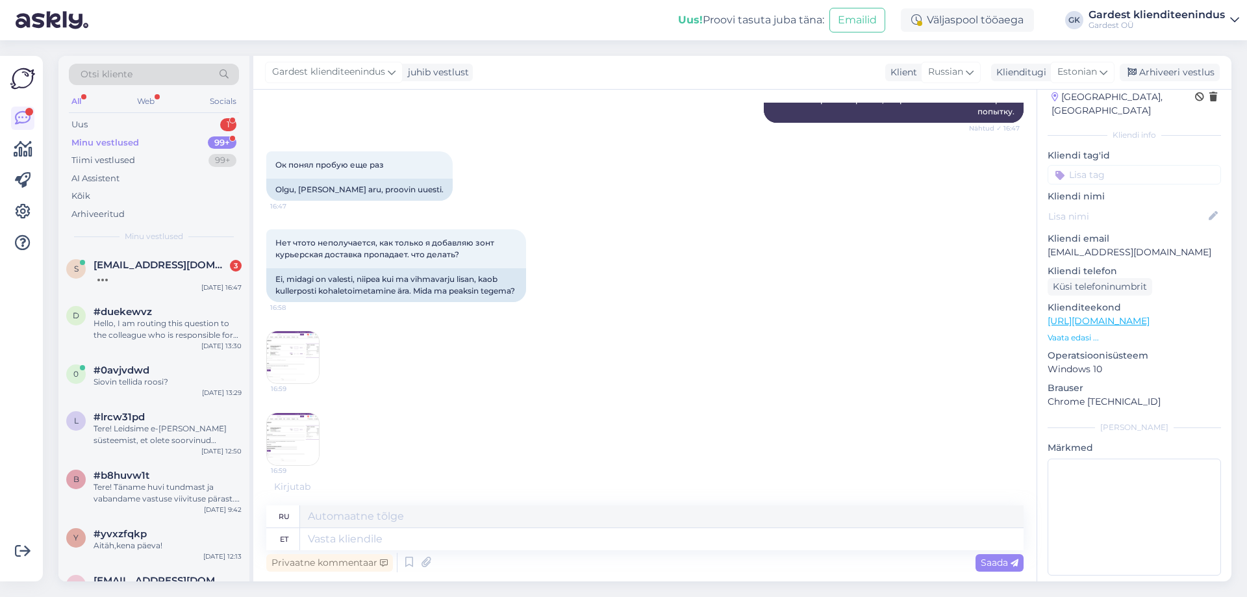
click at [649, 336] on div "16:59 16:59" at bounding box center [644, 398] width 757 height 164
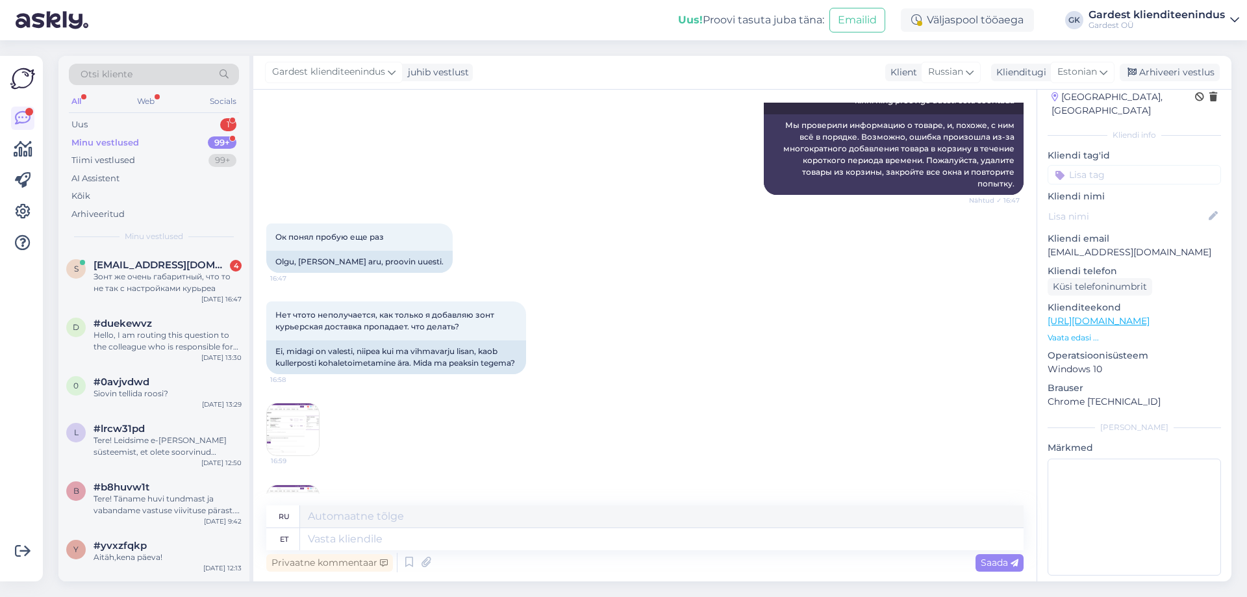
scroll to position [2629, 0]
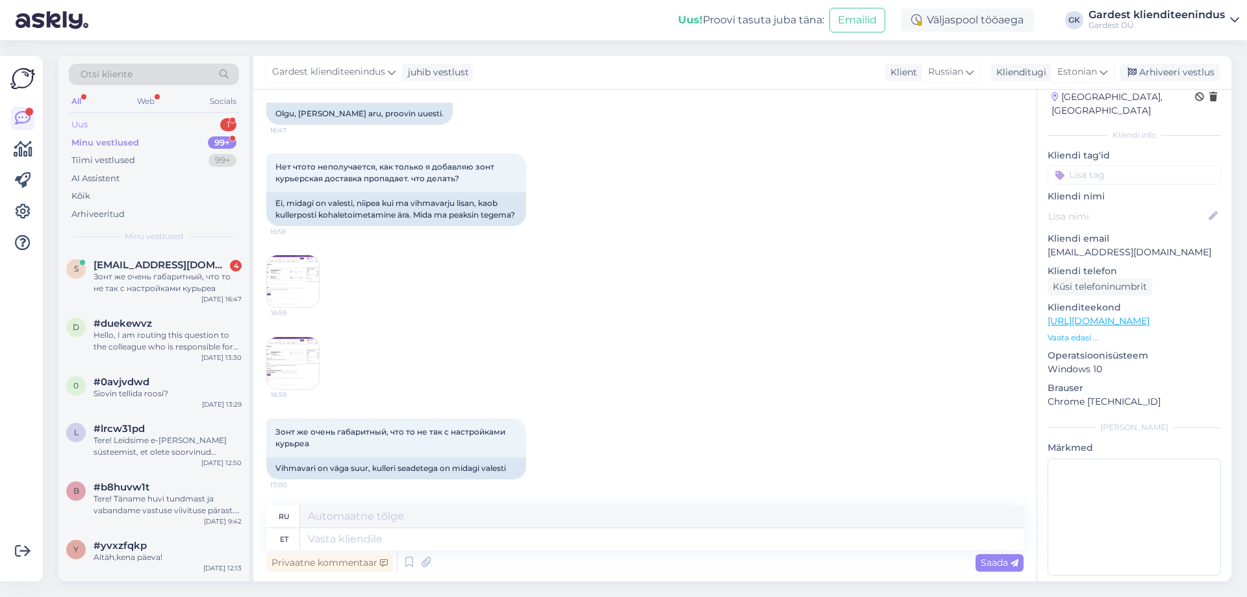
click at [128, 124] on div "Uus 1" at bounding box center [154, 125] width 170 height 18
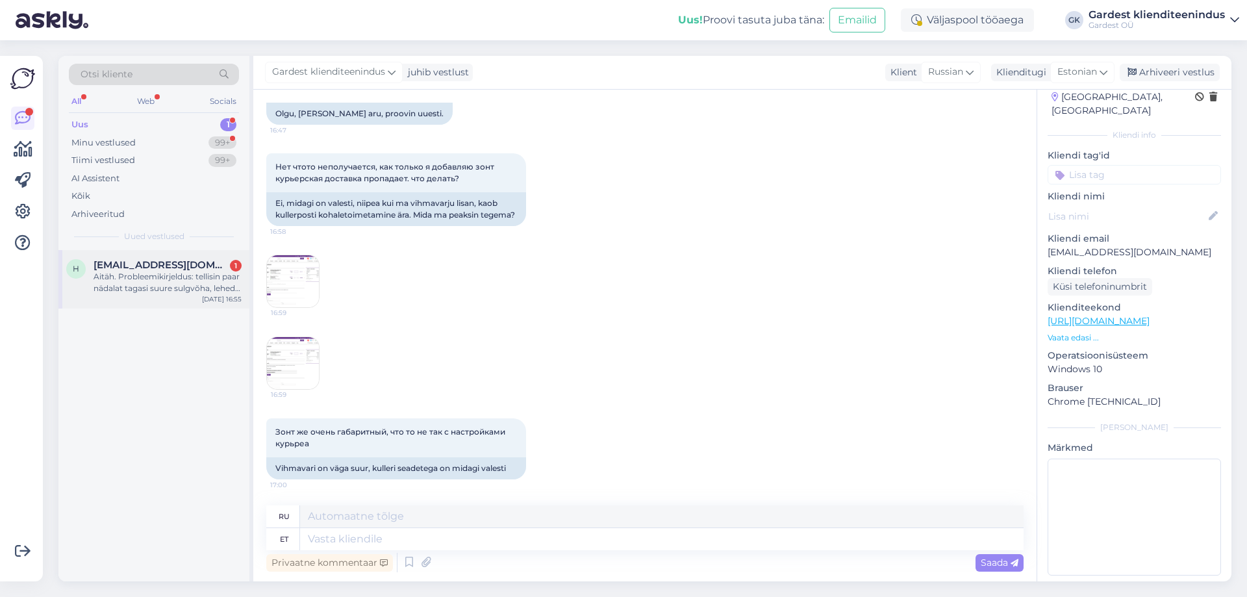
click at [147, 285] on div "Aitäh. Probleemikirjeldus: tellisin paar nädalat tagasi suure sulgvõha, lehed h…" at bounding box center [168, 282] width 148 height 23
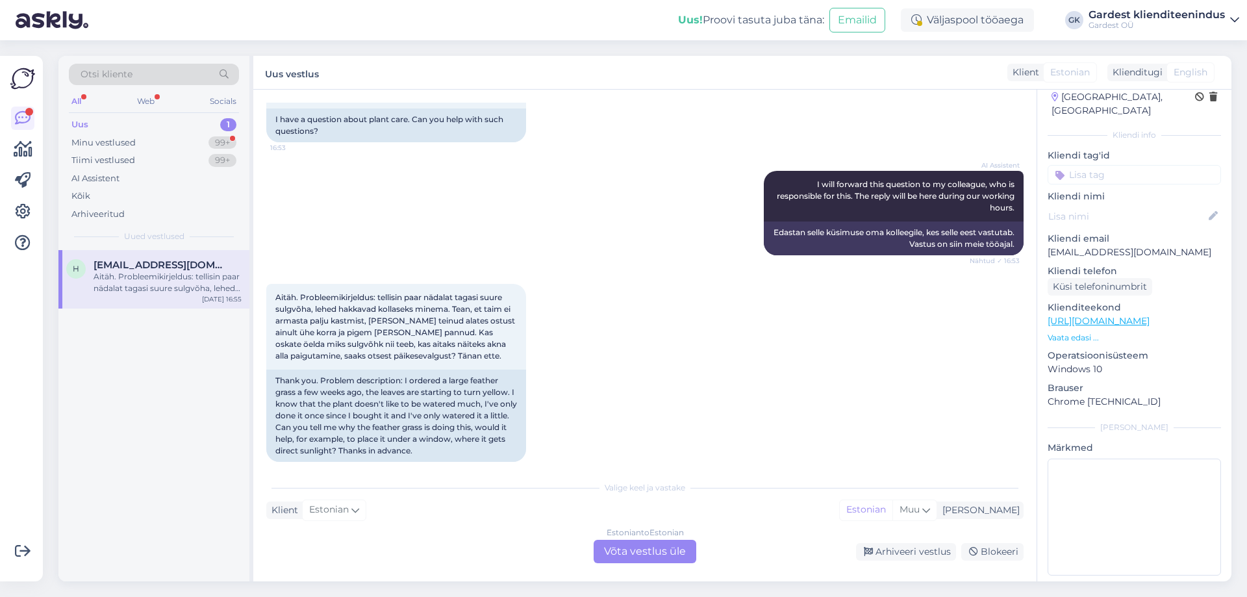
scroll to position [249, 0]
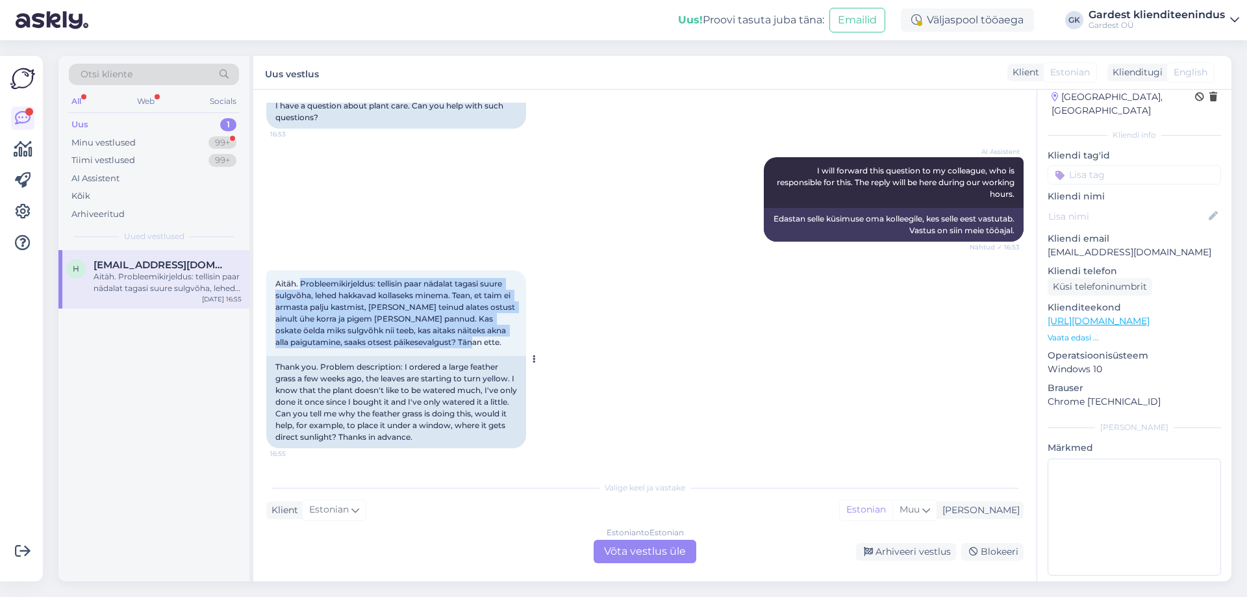
drag, startPoint x: 301, startPoint y: 280, endPoint x: 449, endPoint y: 353, distance: 165.0
click at [449, 353] on div "Aitäh. Probleemikirjeldus: tellisin paar nädalat tagasi suure sulgvõha, lehed h…" at bounding box center [396, 313] width 260 height 86
copy span "Probleemikirjeldus: tellisin paar nädalat tagasi suure sulgvõha, lehed hakkavad…"
click at [132, 140] on div "Minu vestlused" at bounding box center [103, 142] width 64 height 13
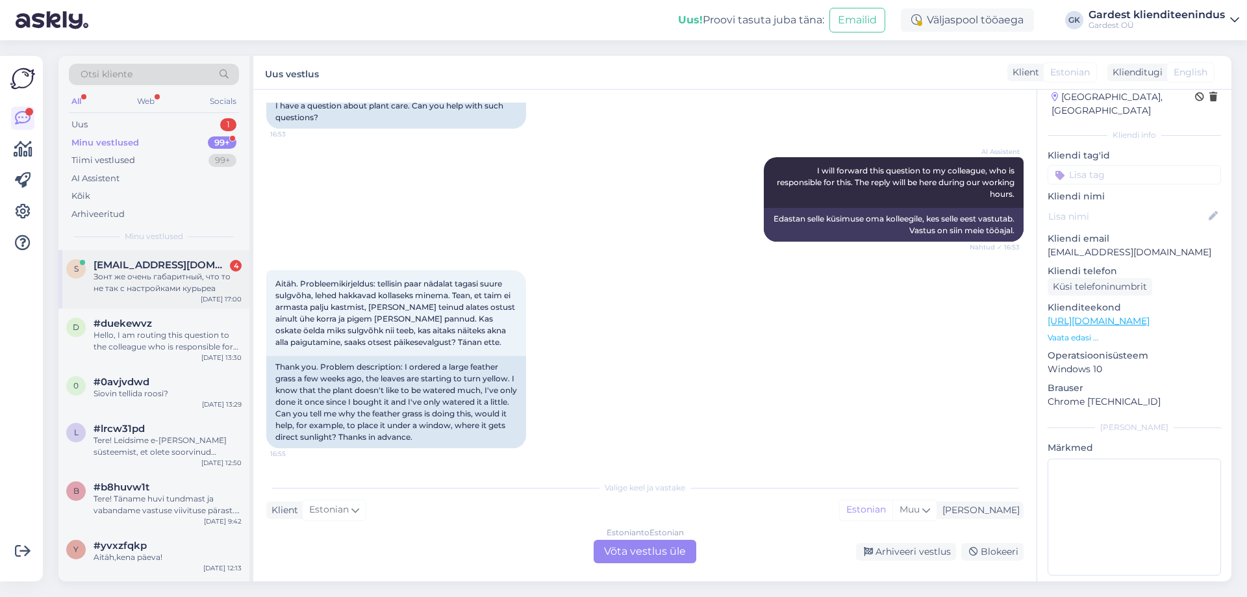
click at [159, 296] on div "s [PERSON_NAME][EMAIL_ADDRESS][DOMAIN_NAME] 4 Зонт же очень габаритный, что то …" at bounding box center [153, 279] width 191 height 58
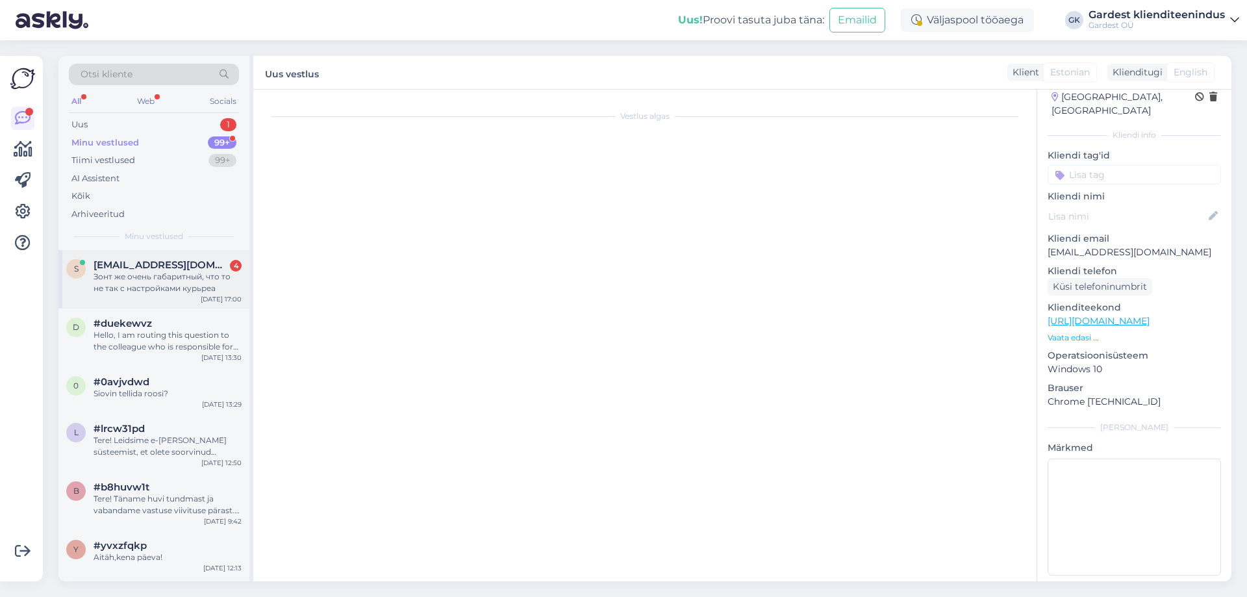
scroll to position [2629, 0]
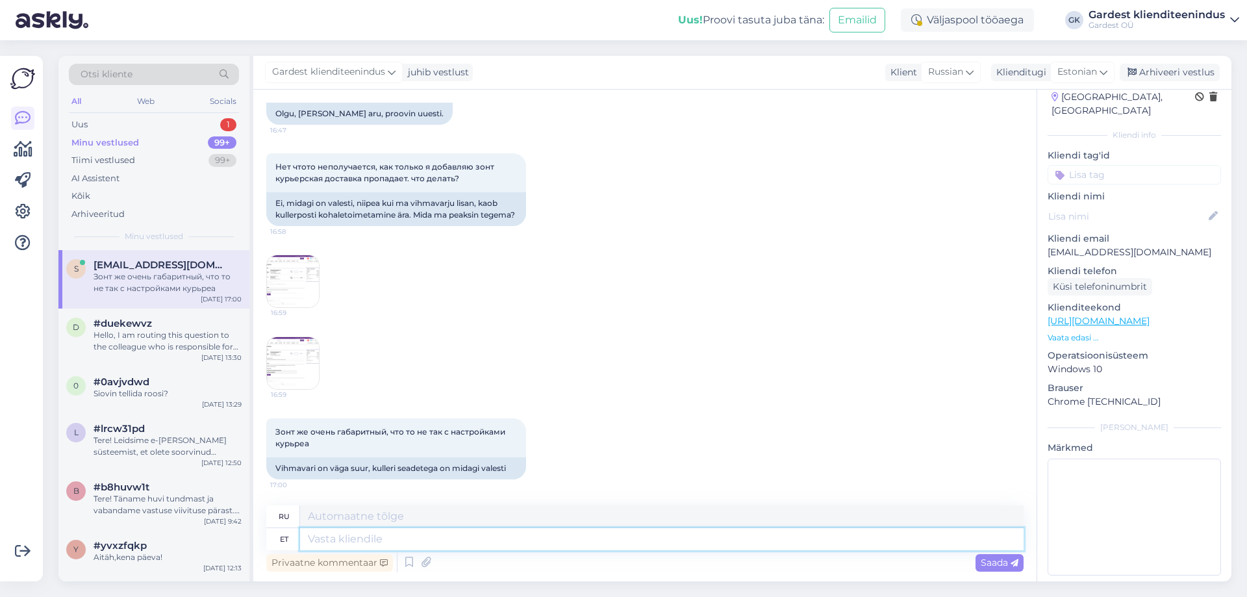
click at [343, 541] on textarea at bounding box center [661, 539] width 723 height 22
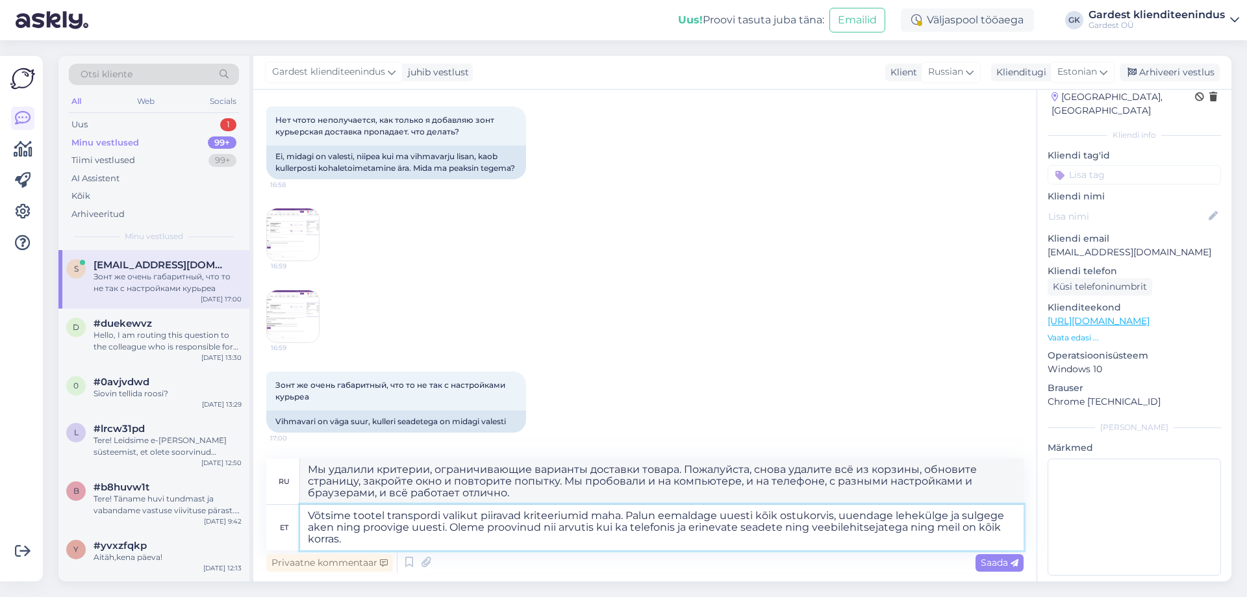
click at [442, 524] on textarea "Võtsime tootel transpordi valikut piiravad kriteeriumid maha. Palun eemaldage u…" at bounding box center [661, 527] width 723 height 45
click at [1010, 525] on textarea "Võtsime tootel transpordi valikut piiravad kriteeriumid maha. Palun eemaldage u…" at bounding box center [661, 527] width 723 height 45
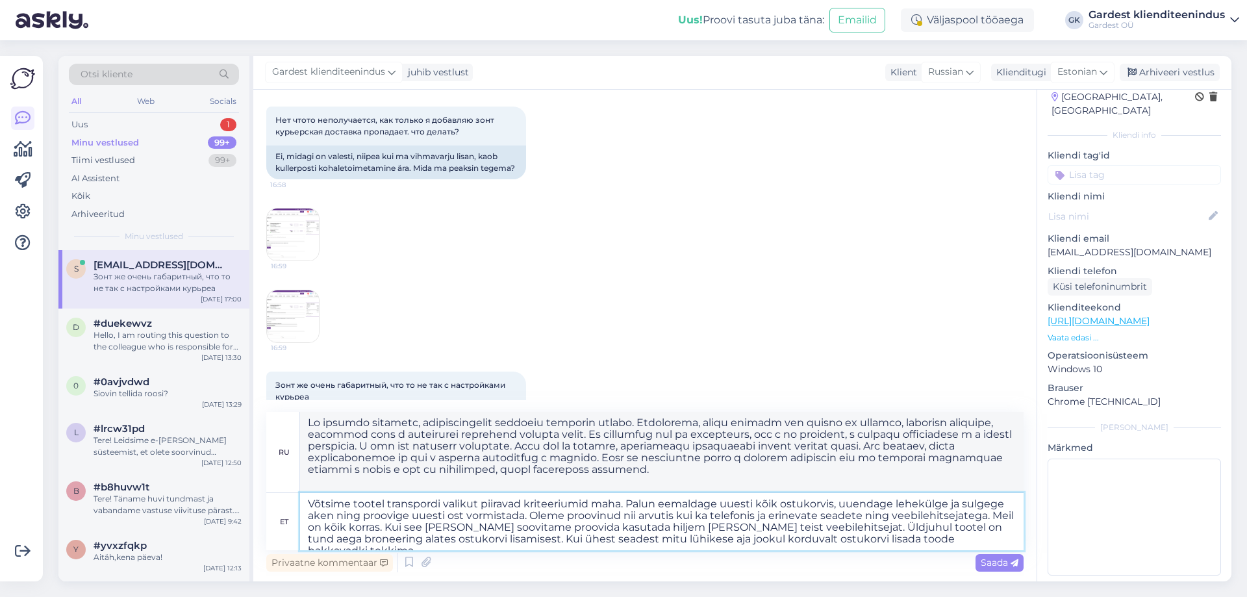
click at [566, 538] on textarea "Võtsime tootel transpordi valikut piiravad kriteeriumid maha. Palun eemaldage u…" at bounding box center [661, 521] width 723 height 57
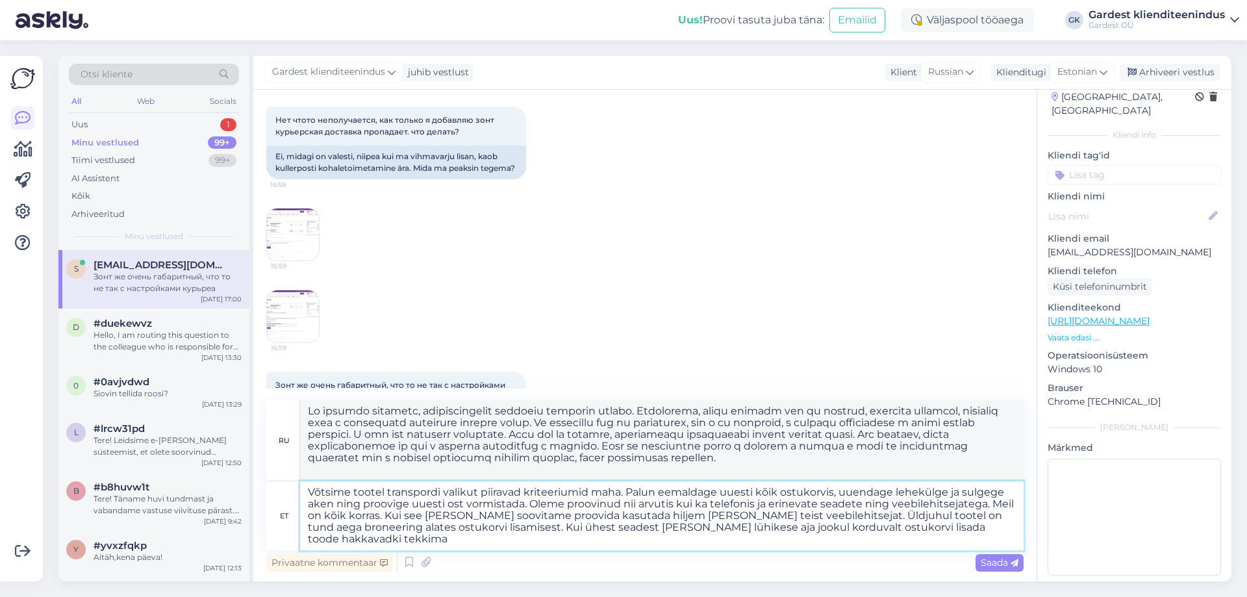
click at [690, 529] on textarea "Võtsime tootel transpordi valikut piiravad kriteeriumid maha. Palun eemaldage u…" at bounding box center [661, 515] width 723 height 69
click at [1009, 530] on textarea "Võtsime tootel transpordi valikut piiravad kriteeriumid maha. Palun eemaldage u…" at bounding box center [661, 515] width 723 height 69
click at [646, 518] on textarea "Võtsime tootel transpordi valikut piiravad kriteeriumid maha. Palun eemaldage u…" at bounding box center [661, 515] width 723 height 69
click at [966, 432] on textarea at bounding box center [661, 440] width 723 height 81
click at [719, 513] on textarea "Võtsime tootel transpordi valikut piiravad kriteeriumid maha. Palun eemaldage u…" at bounding box center [661, 515] width 723 height 69
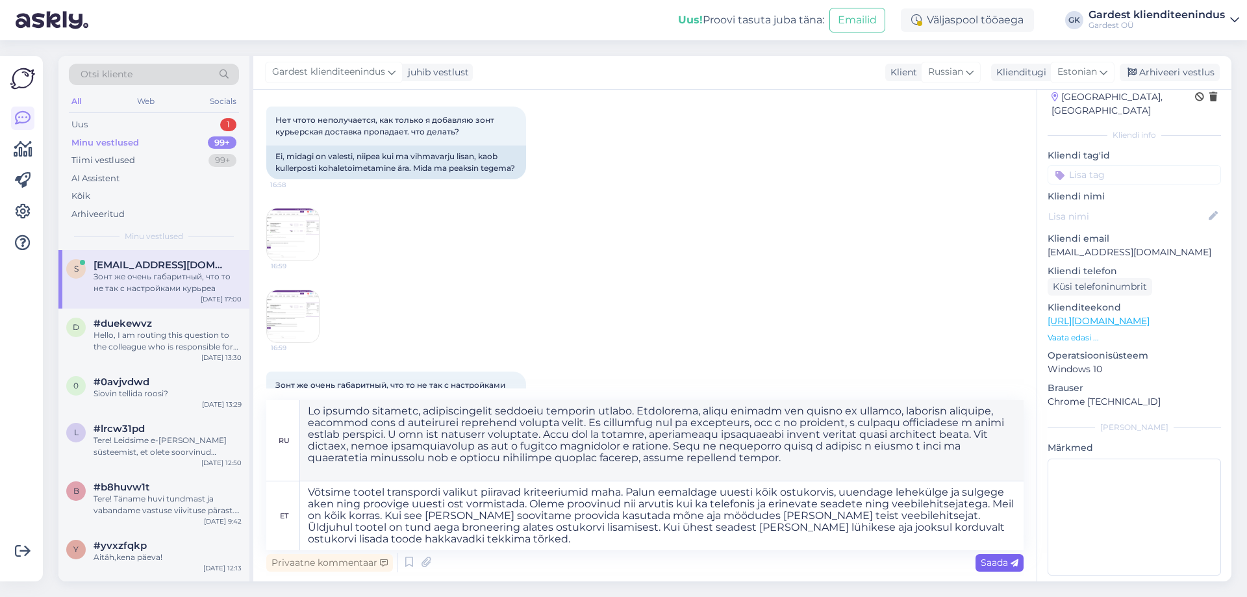
click at [1011, 565] on icon at bounding box center [1015, 563] width 8 height 8
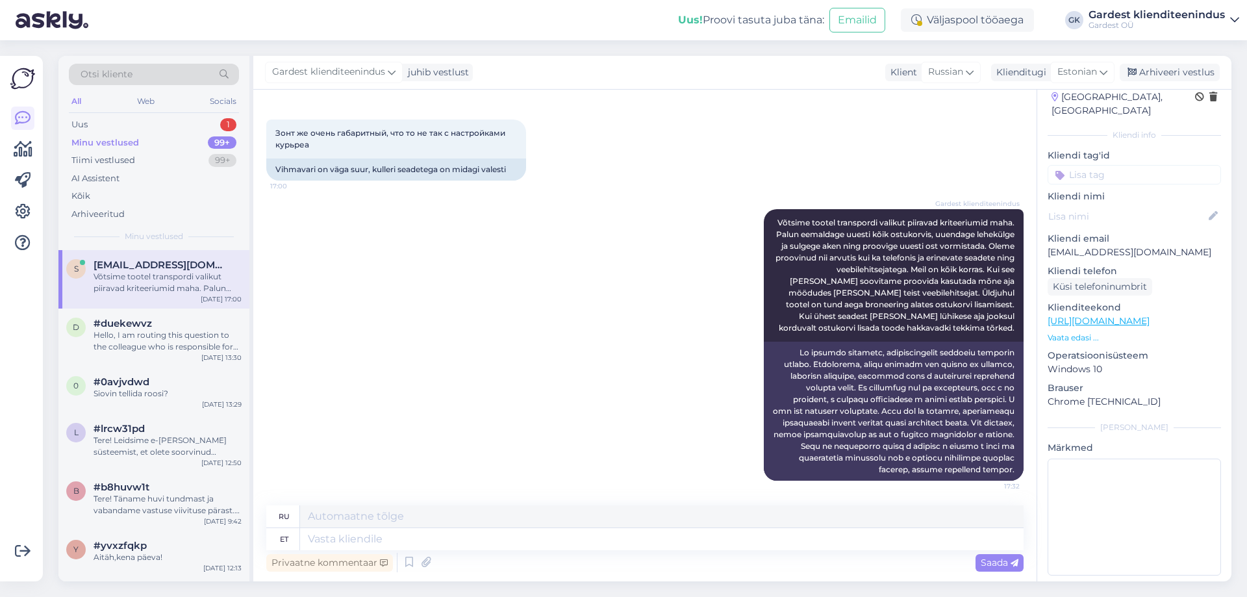
scroll to position [2952, 0]
click at [397, 544] on textarea at bounding box center [661, 539] width 723 height 22
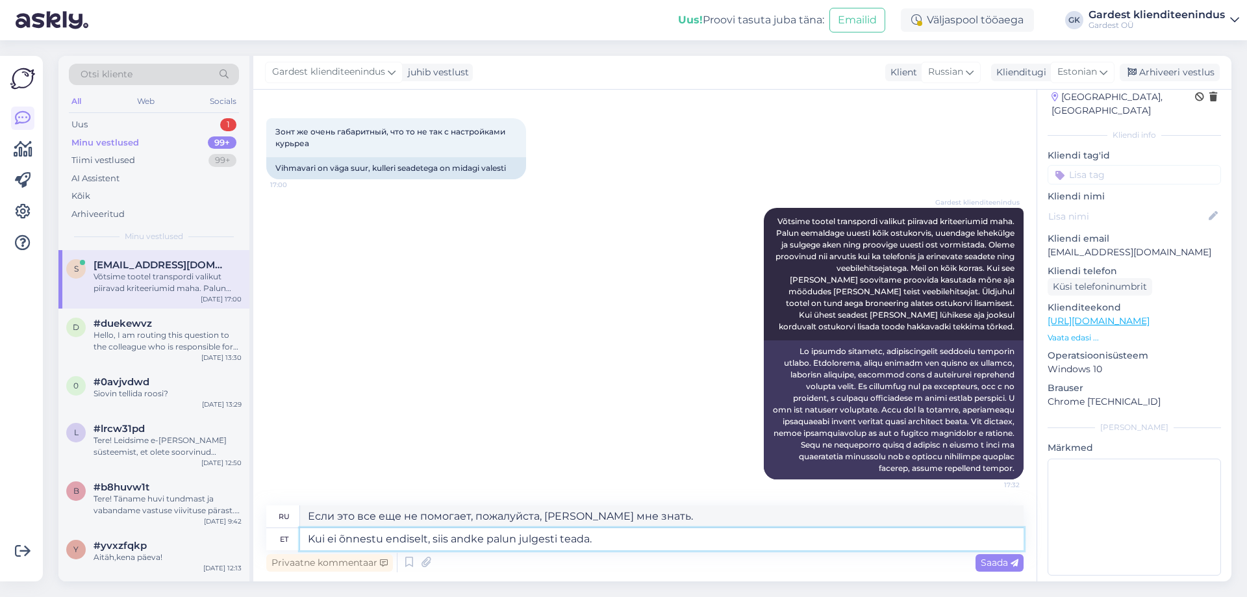
click at [313, 536] on textarea "Kui ei õnnestu endiselt, siis andke palun julgesti teada." at bounding box center [661, 539] width 723 height 22
click at [609, 542] on textarea "Kui ei õnnestu endiselt, siis andke palun julgesti teada." at bounding box center [661, 539] width 723 height 22
drag, startPoint x: 301, startPoint y: 529, endPoint x: 0, endPoint y: 525, distance: 301.4
click at [0, 525] on div "Võimalused Veendu, et Askly loob sulle väärtust. Sulge Ühenda FB ja IG sõnumid …" at bounding box center [623, 318] width 1247 height 557
